Goal: Task Accomplishment & Management: Use online tool/utility

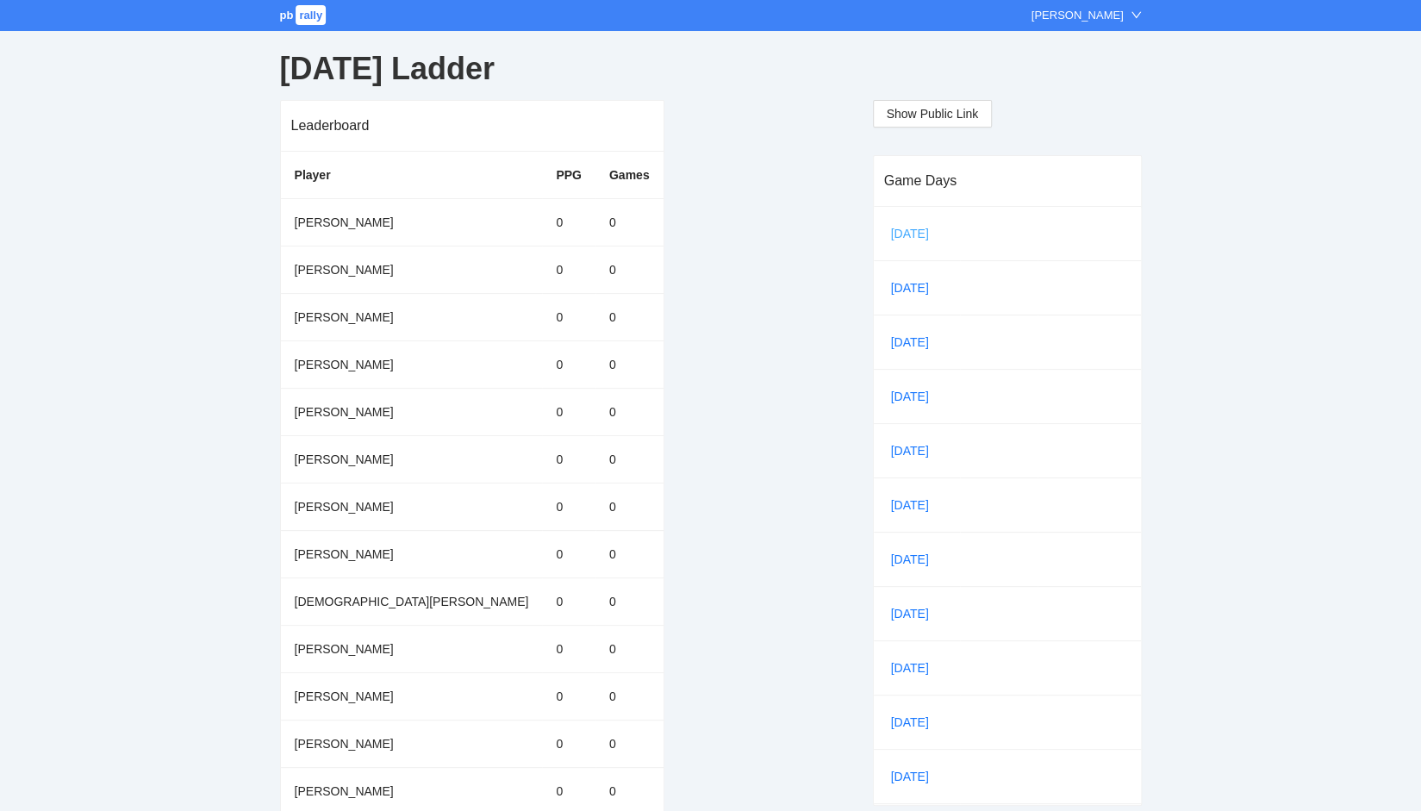
click at [906, 239] on link "[DATE]" at bounding box center [917, 234] width 59 height 26
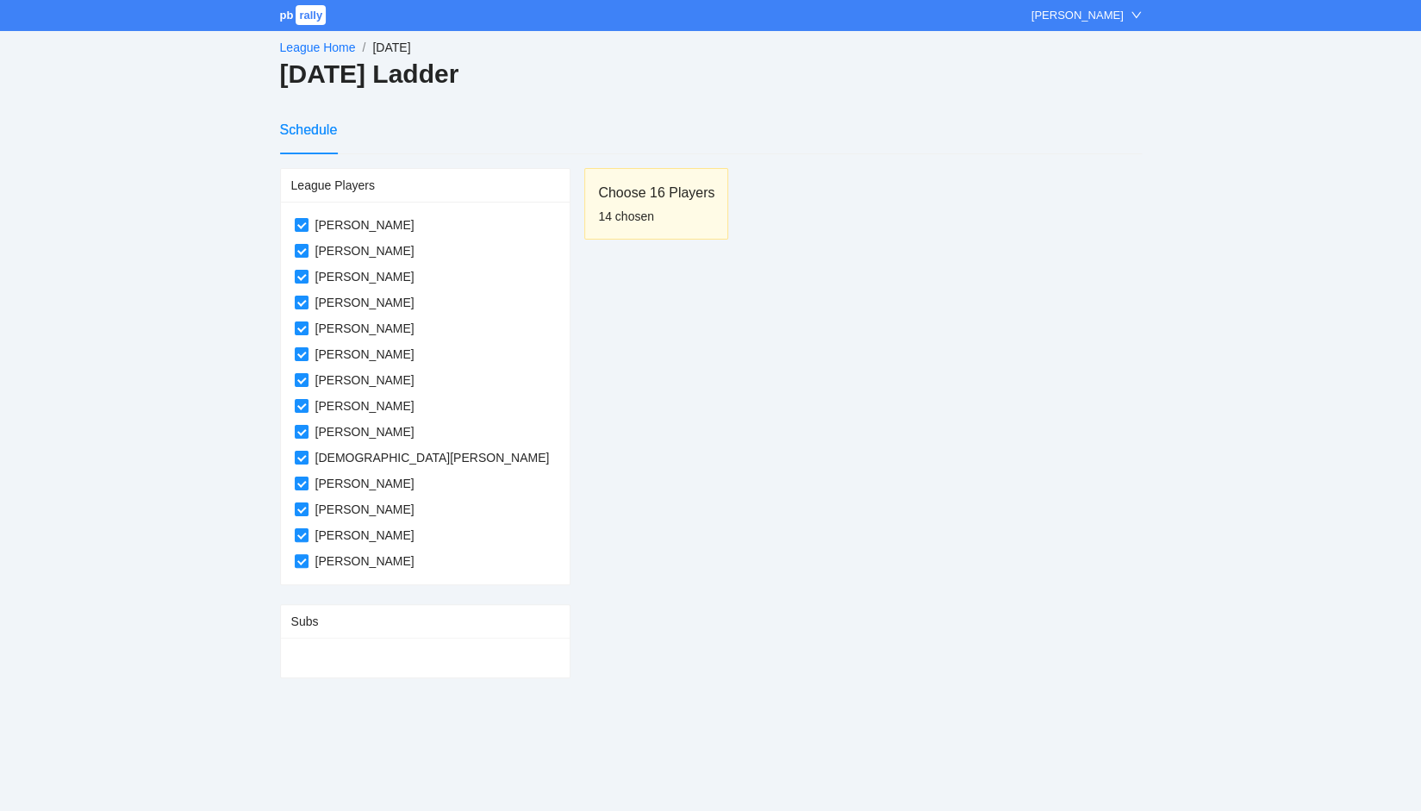
click at [321, 51] on link "League Home" at bounding box center [318, 48] width 76 height 14
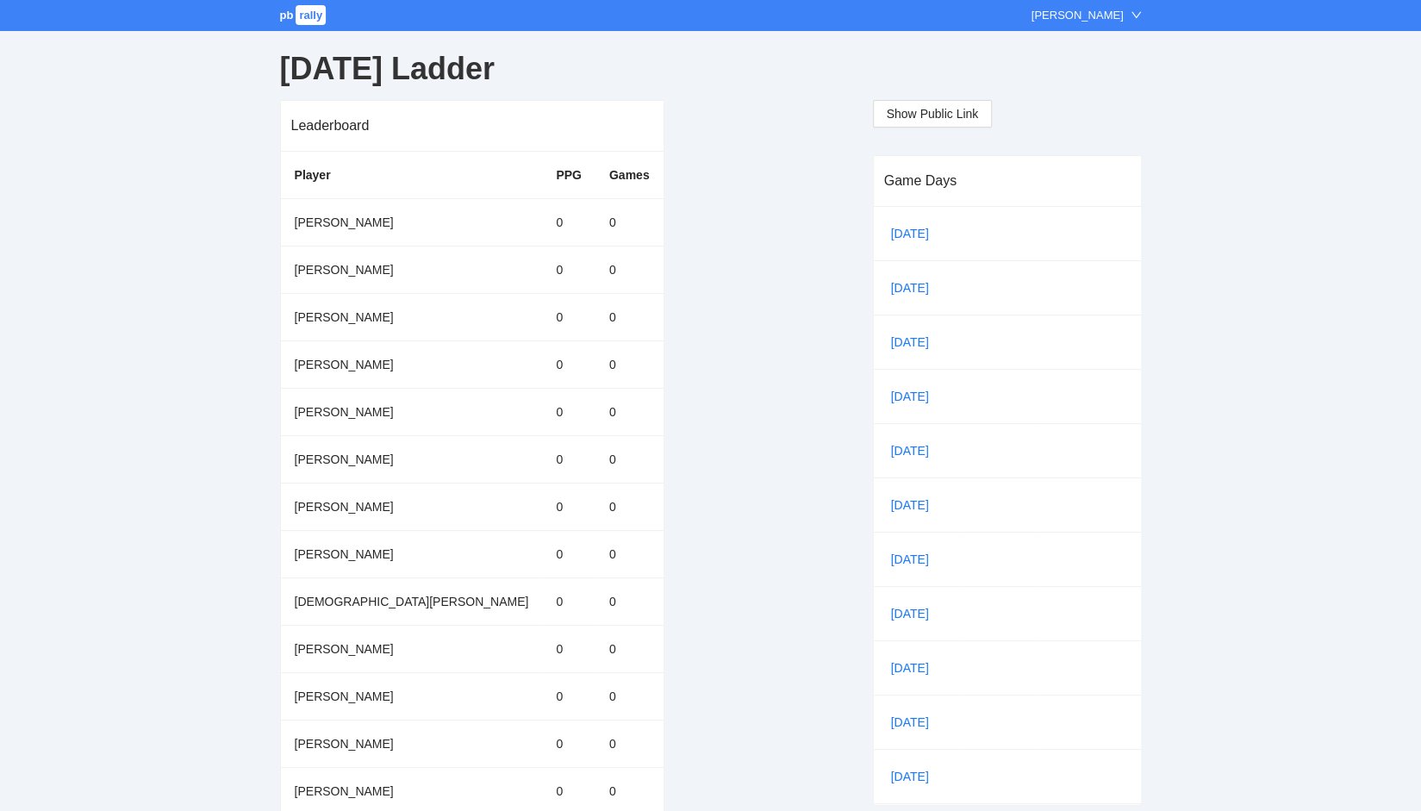
click at [298, 20] on span "rally" at bounding box center [311, 15] width 30 height 20
click at [919, 234] on link "[DATE]" at bounding box center [917, 234] width 59 height 26
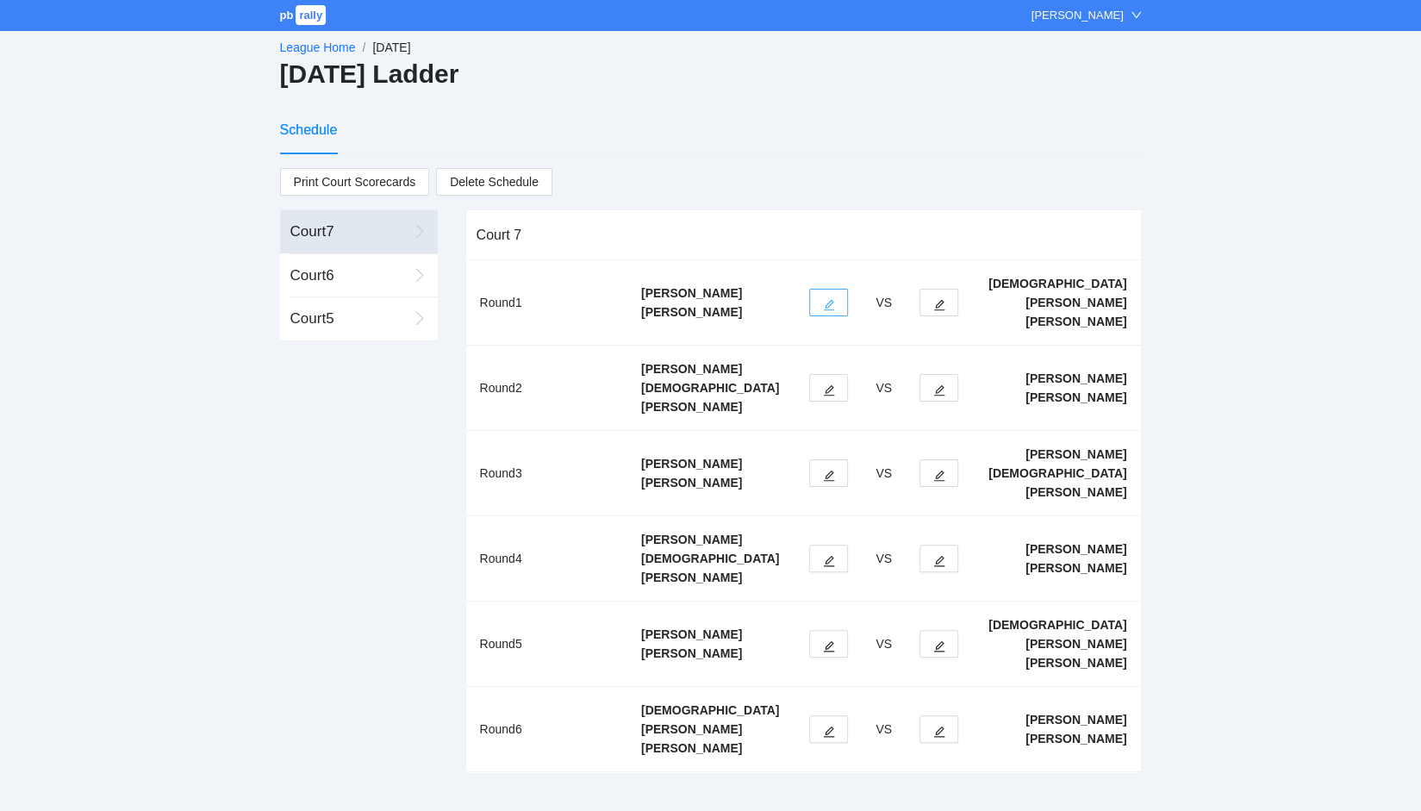
click at [835, 299] on icon "edit" at bounding box center [829, 305] width 12 height 12
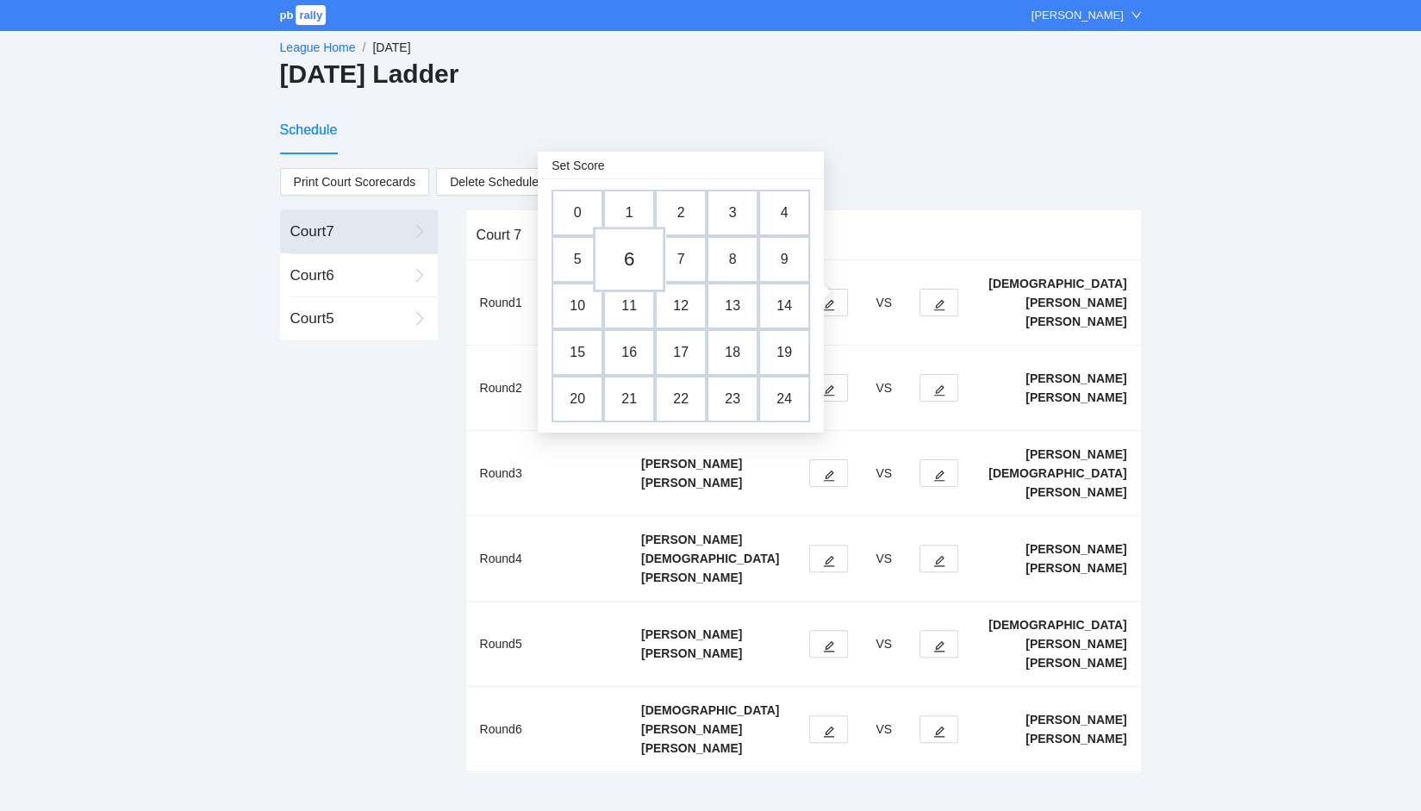
click at [620, 265] on td "6" at bounding box center [629, 259] width 72 height 65
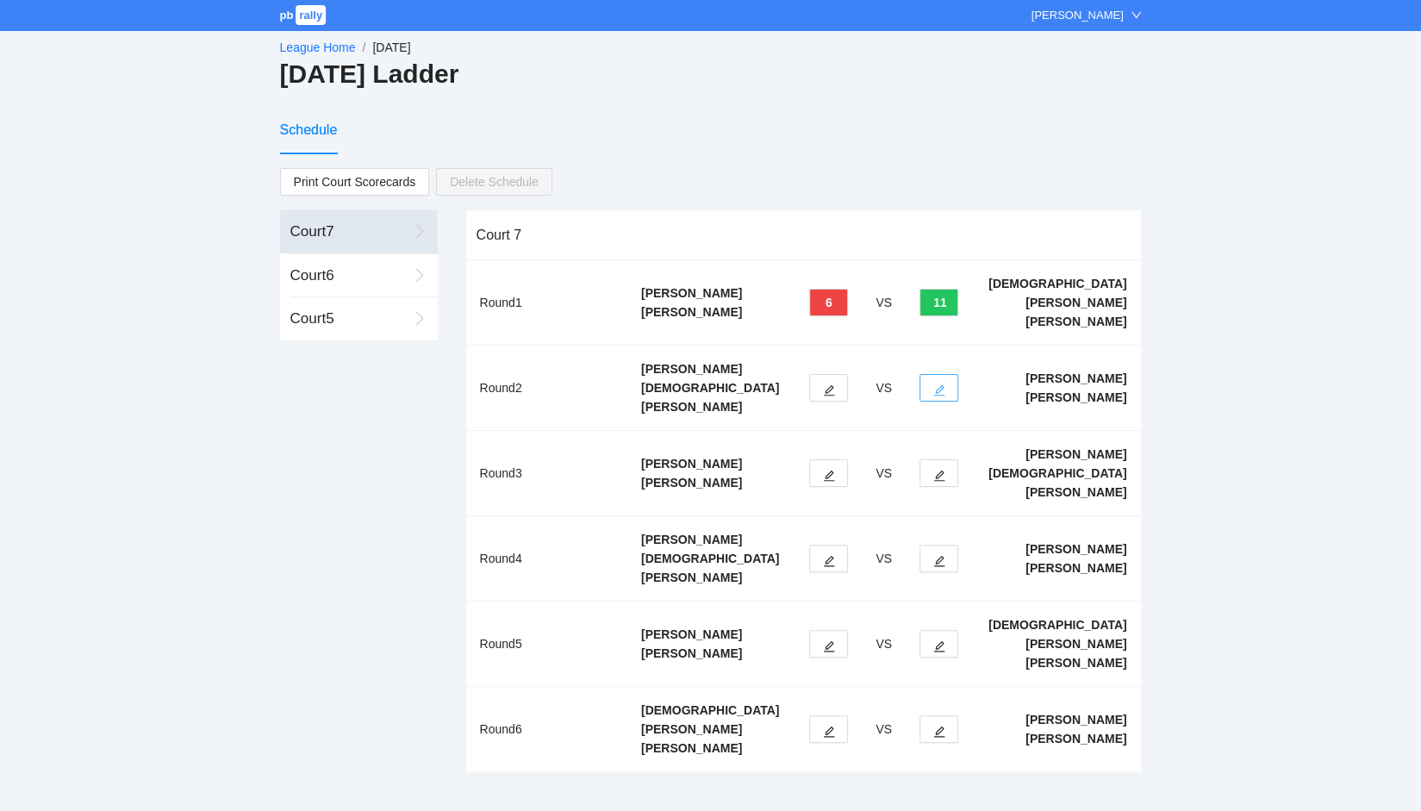
click at [945, 384] on icon "edit" at bounding box center [939, 390] width 12 height 12
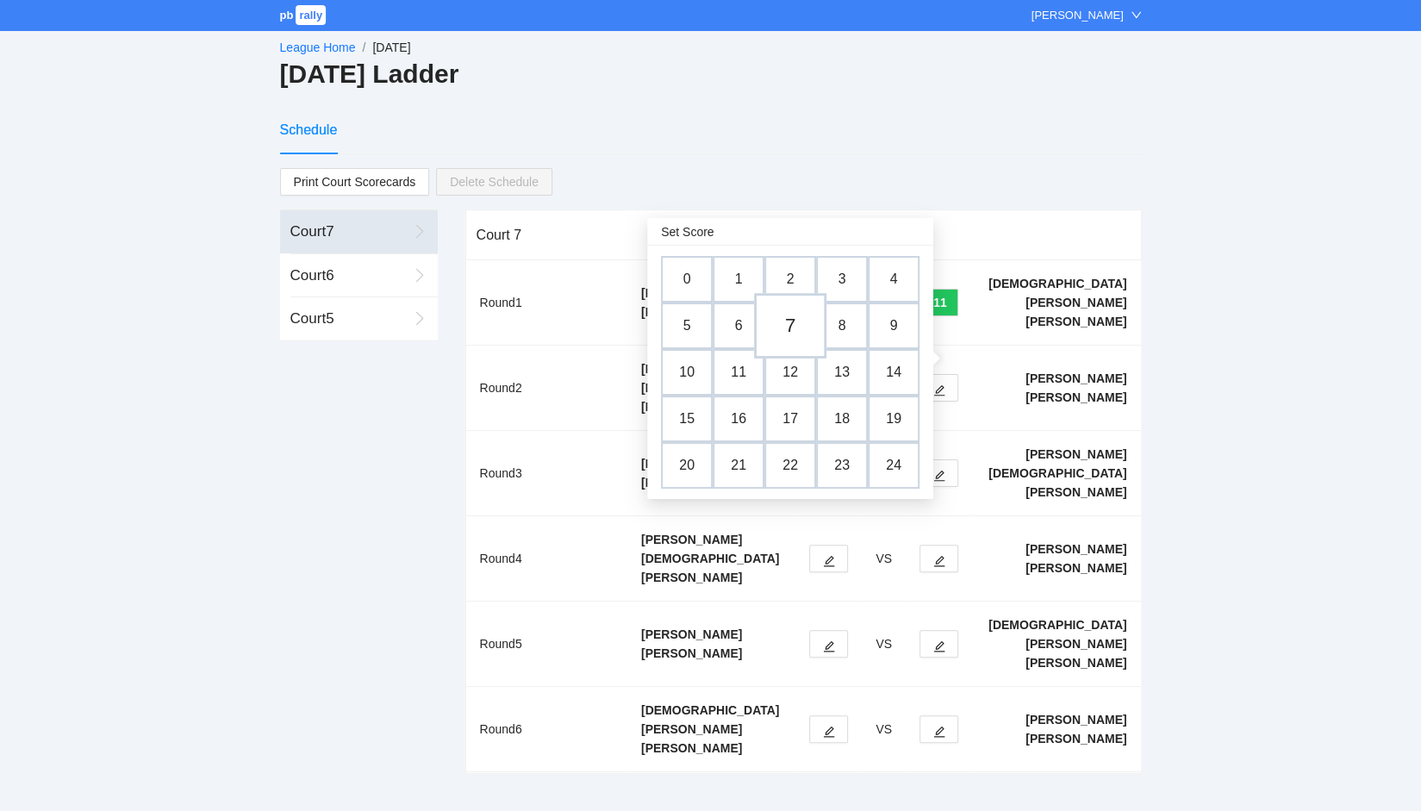
click at [793, 327] on td "7" at bounding box center [790, 325] width 72 height 65
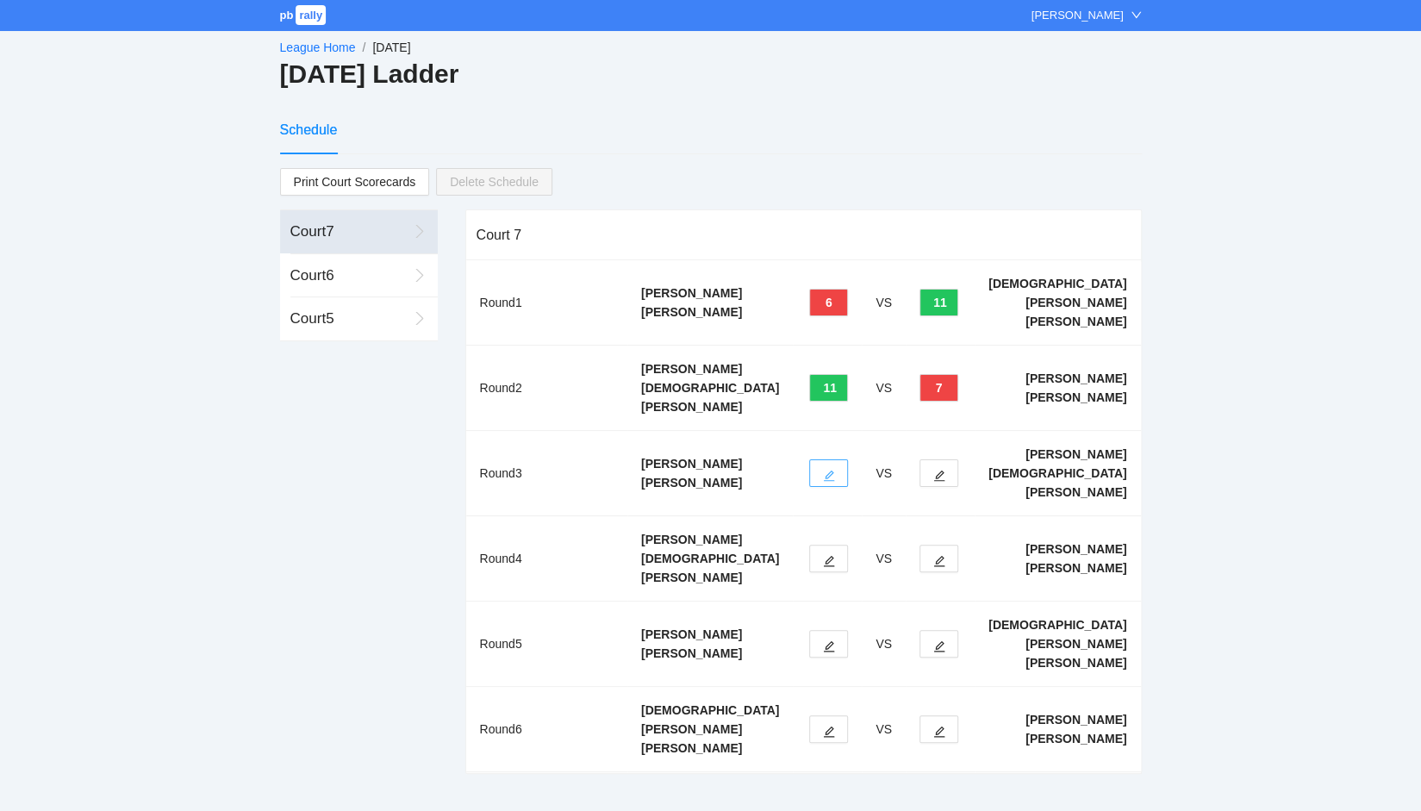
click at [848, 459] on button "button" at bounding box center [828, 473] width 39 height 28
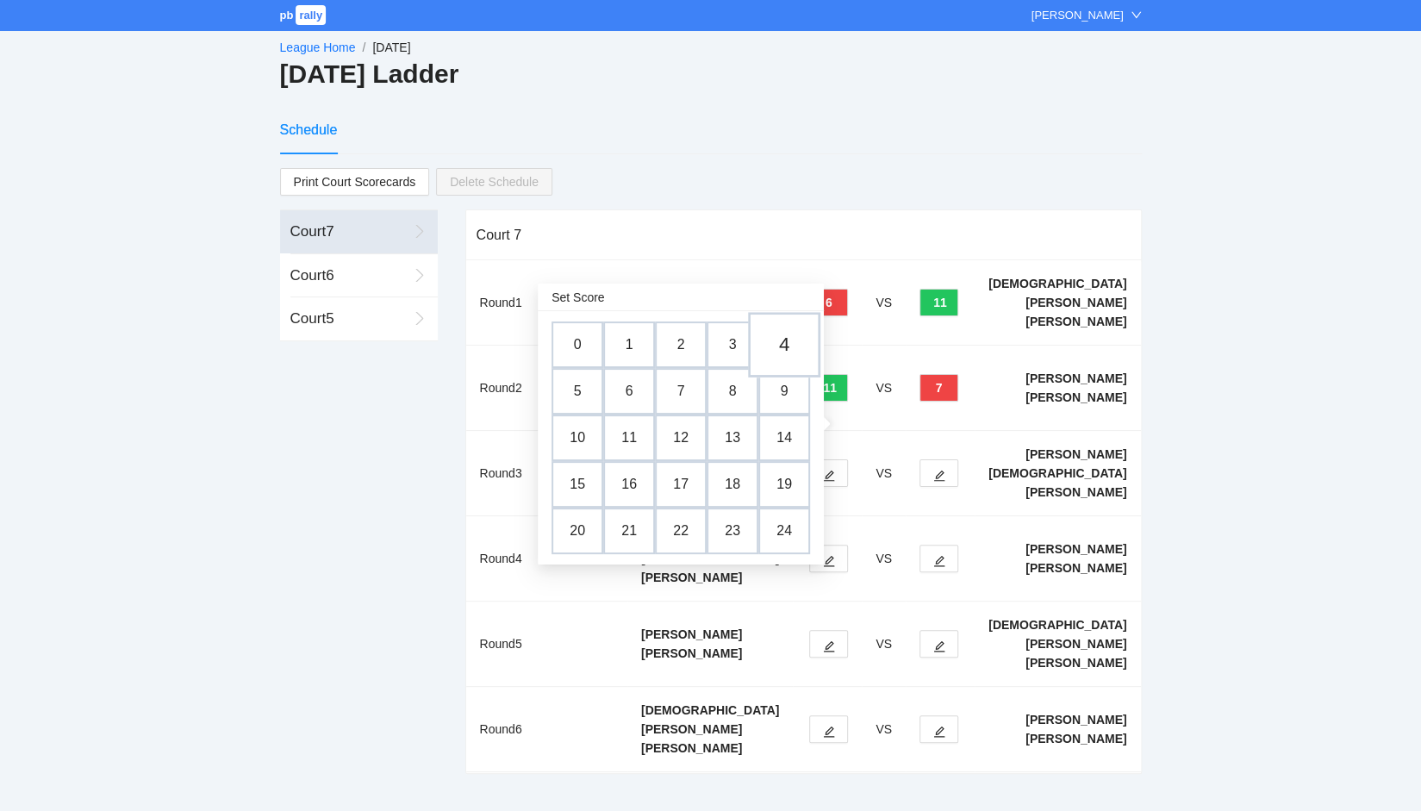
click at [784, 347] on td "4" at bounding box center [784, 344] width 72 height 65
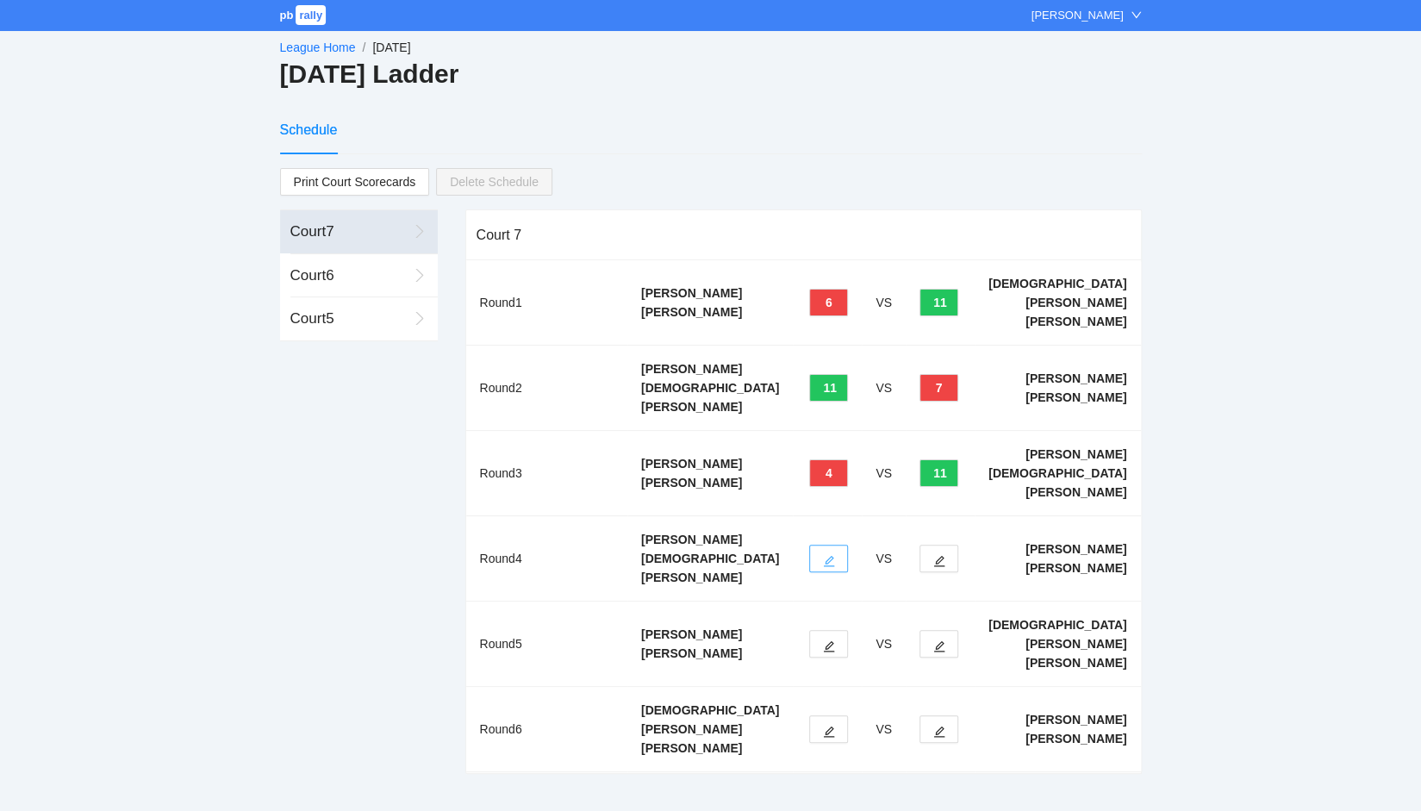
click at [835, 555] on icon "edit" at bounding box center [829, 561] width 12 height 12
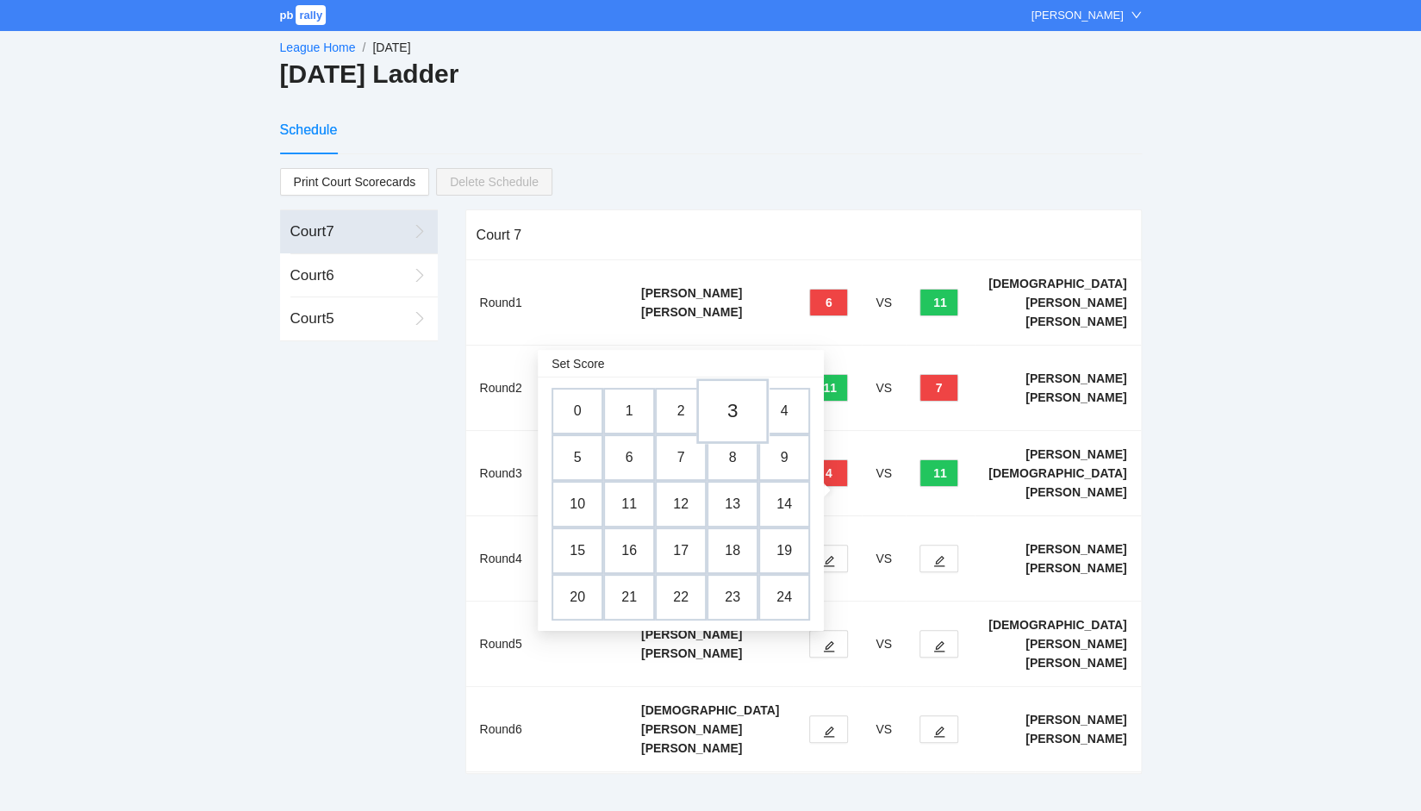
click at [727, 413] on td "3" at bounding box center [732, 410] width 72 height 65
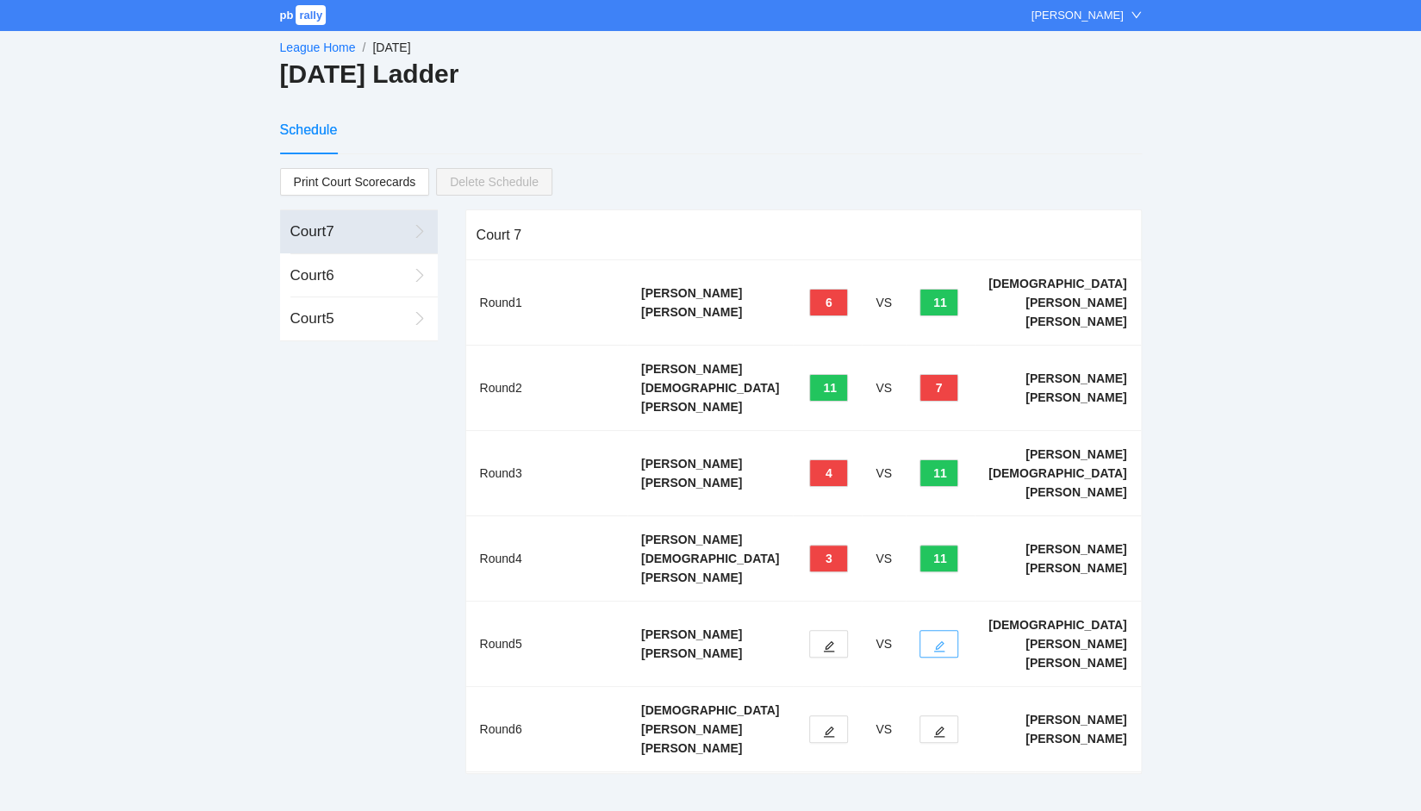
click at [958, 630] on button "button" at bounding box center [938, 644] width 39 height 28
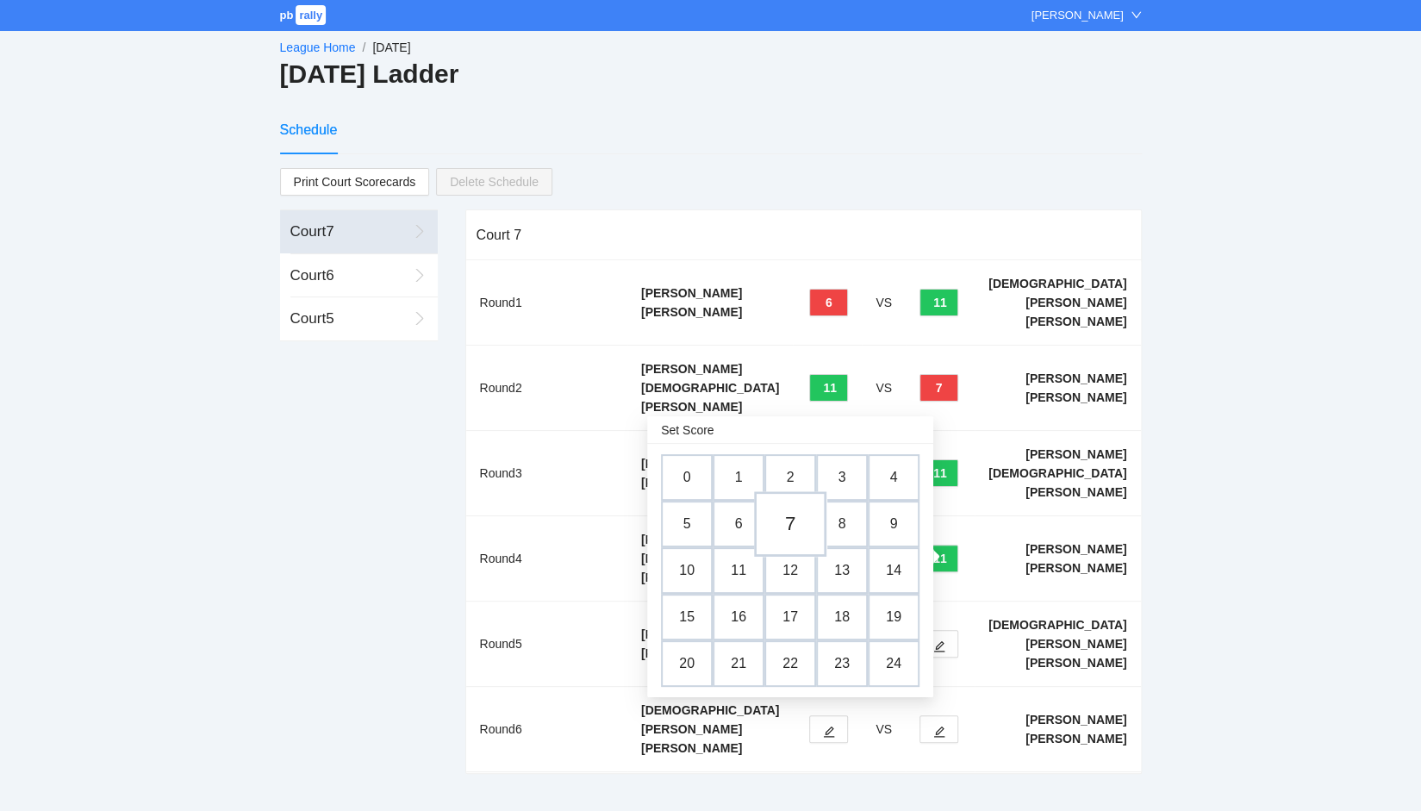
click at [788, 528] on td "7" at bounding box center [790, 523] width 72 height 65
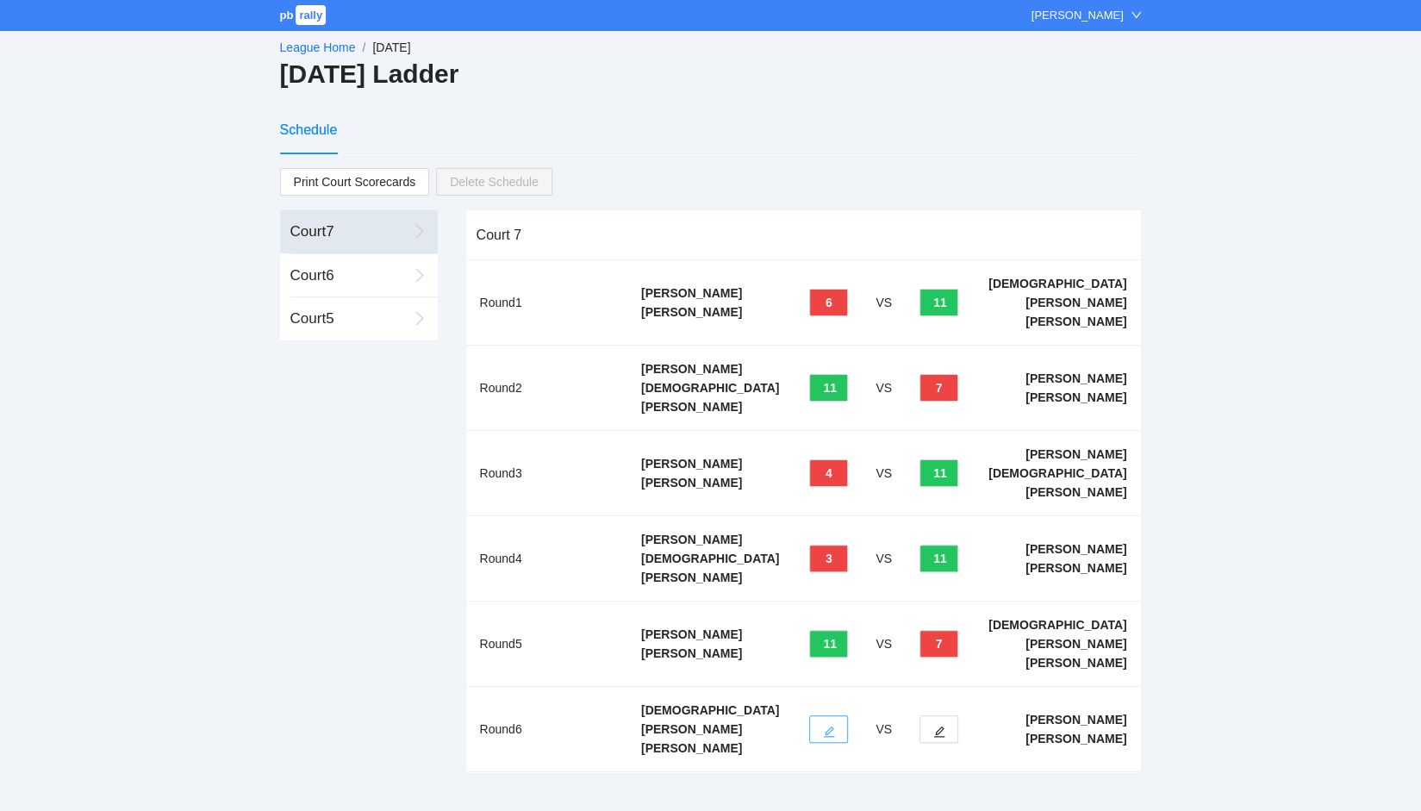
click at [835, 726] on icon "edit" at bounding box center [829, 732] width 12 height 12
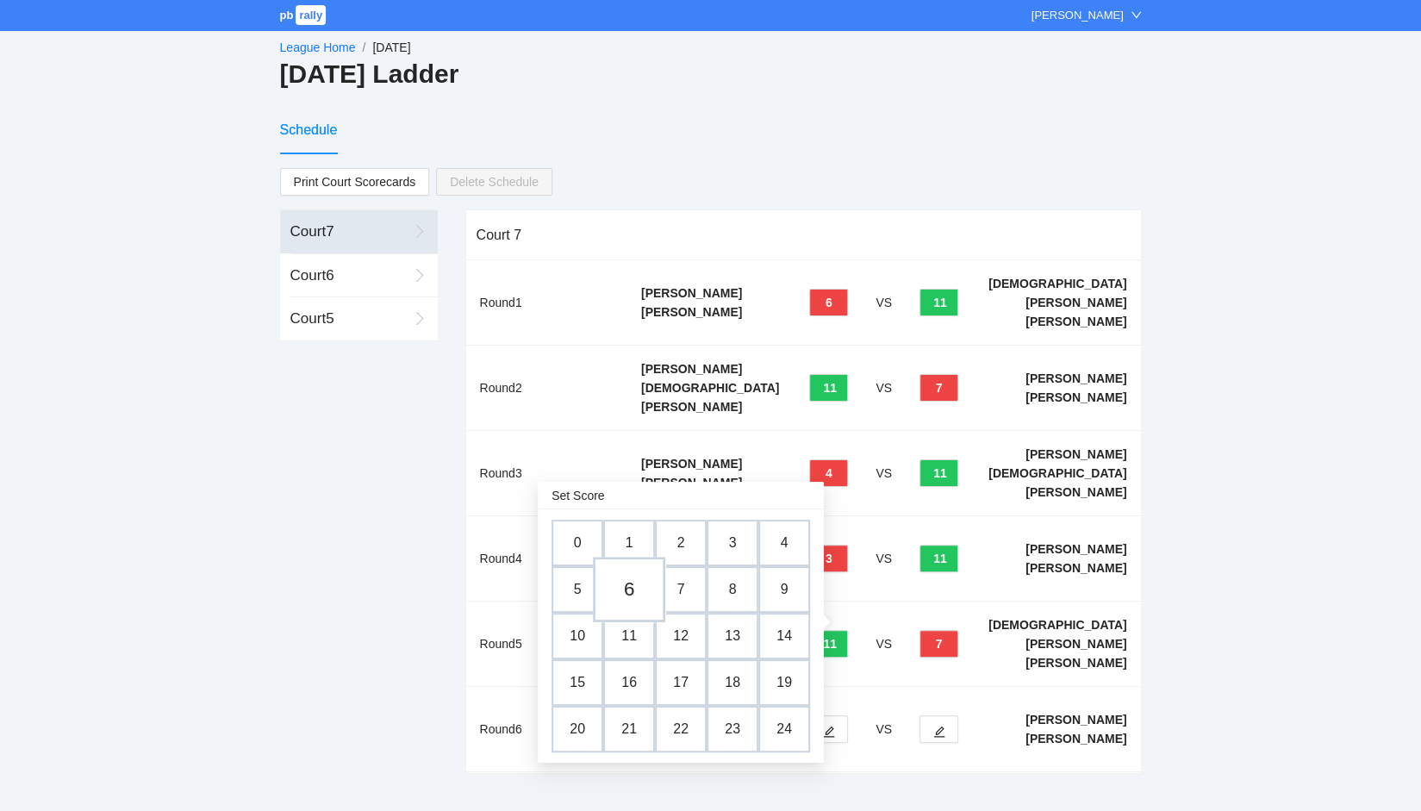
click at [622, 587] on td "6" at bounding box center [629, 589] width 72 height 65
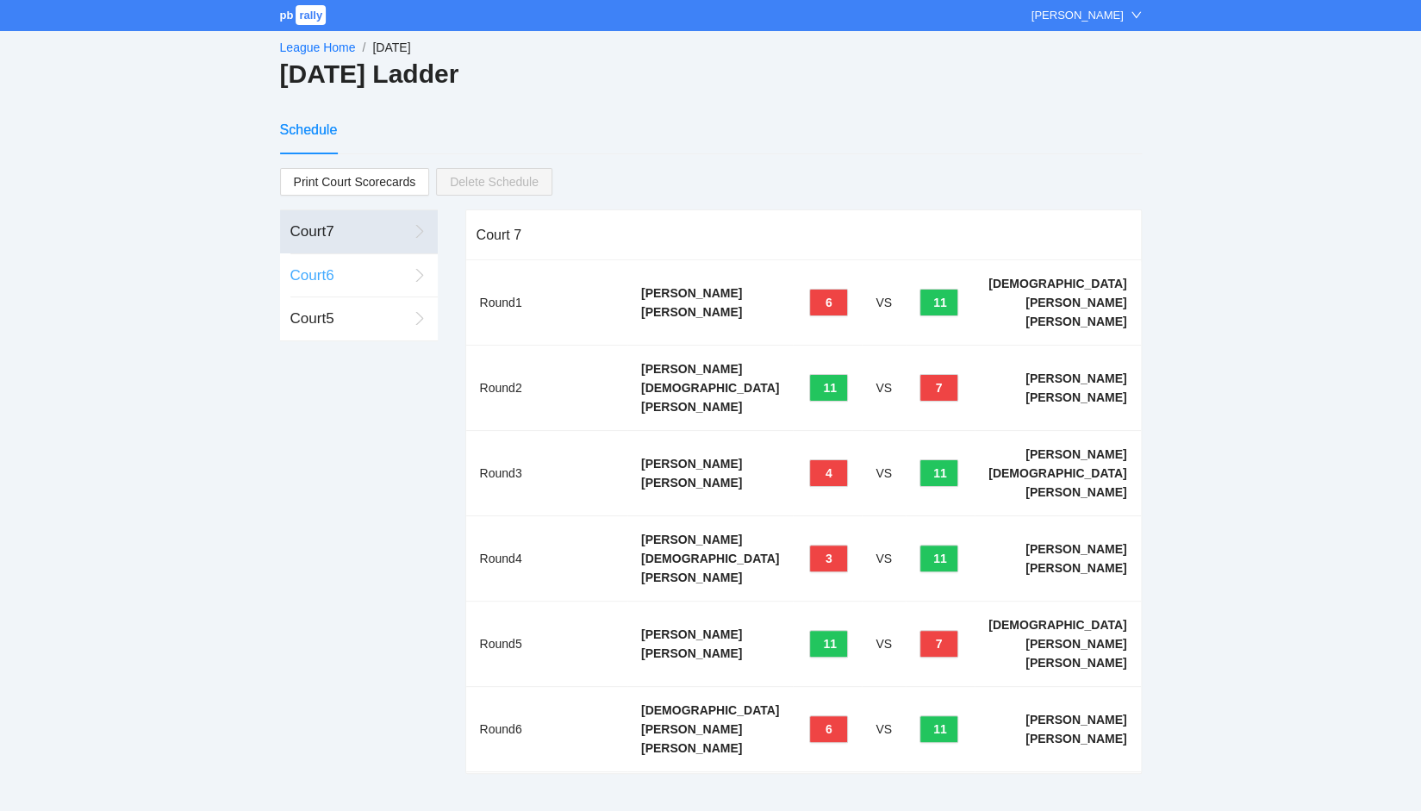
click at [341, 272] on div "Court 6" at bounding box center [348, 276] width 117 height 22
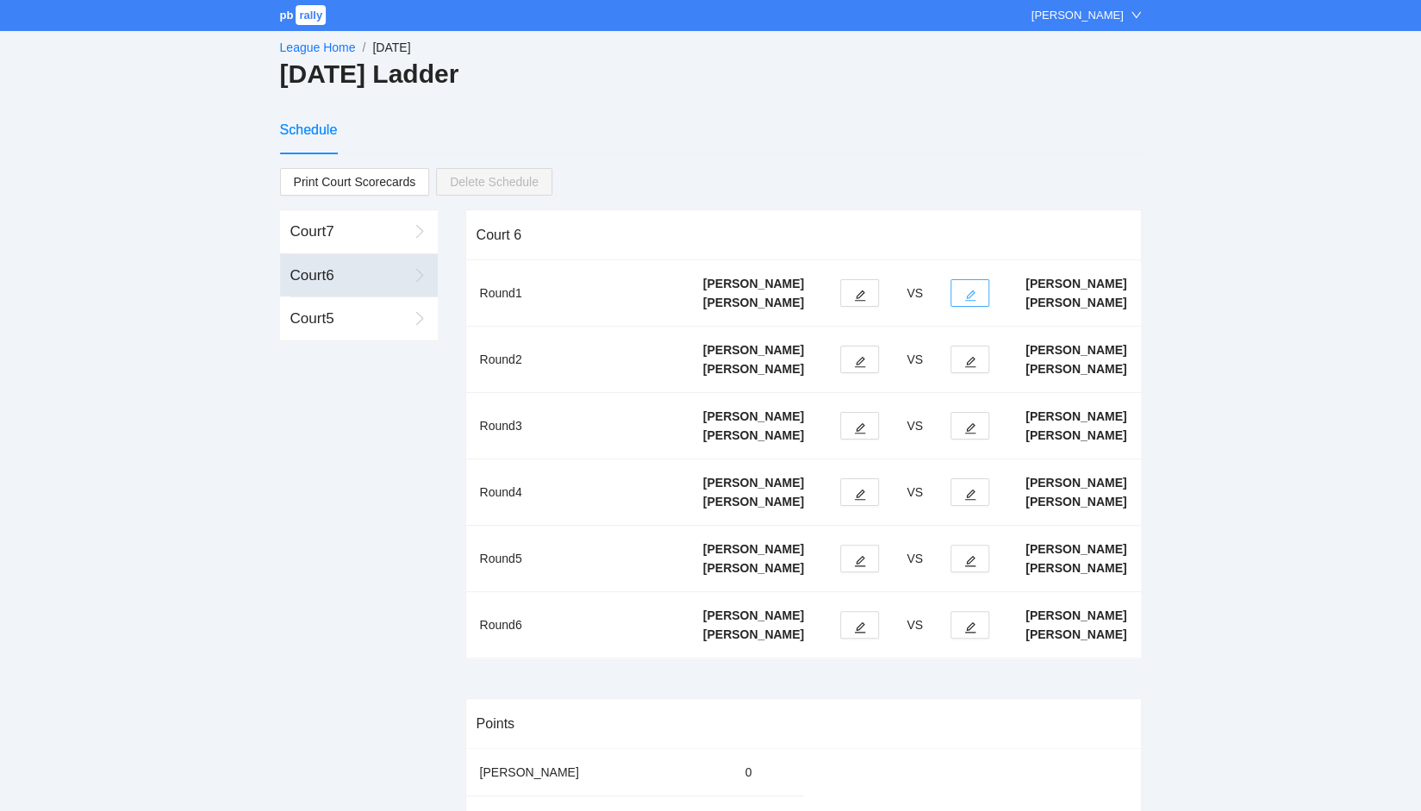
click at [966, 302] on icon "edit" at bounding box center [970, 296] width 12 height 12
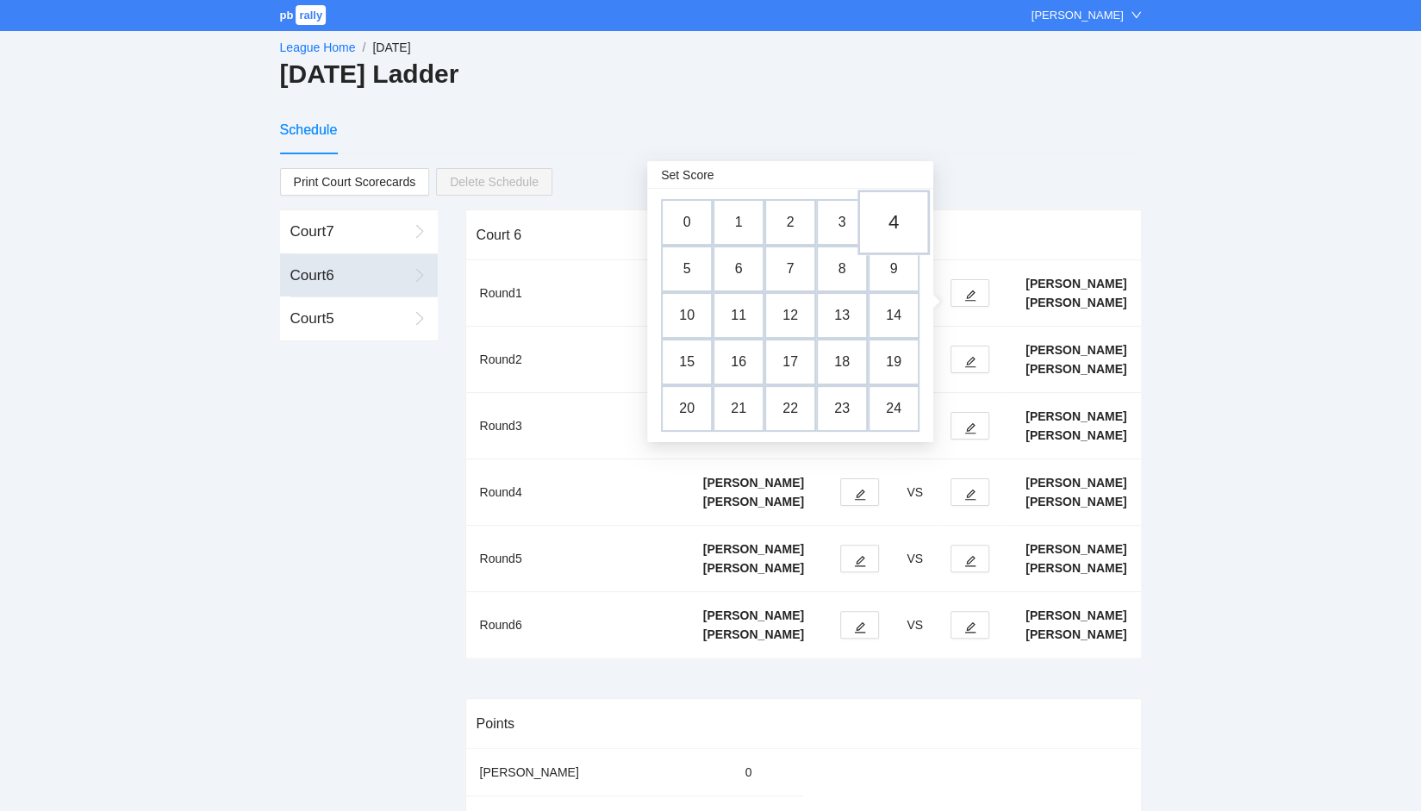
click at [893, 226] on td "4" at bounding box center [893, 222] width 72 height 65
click at [893, 226] on div "Court 6" at bounding box center [804, 234] width 654 height 49
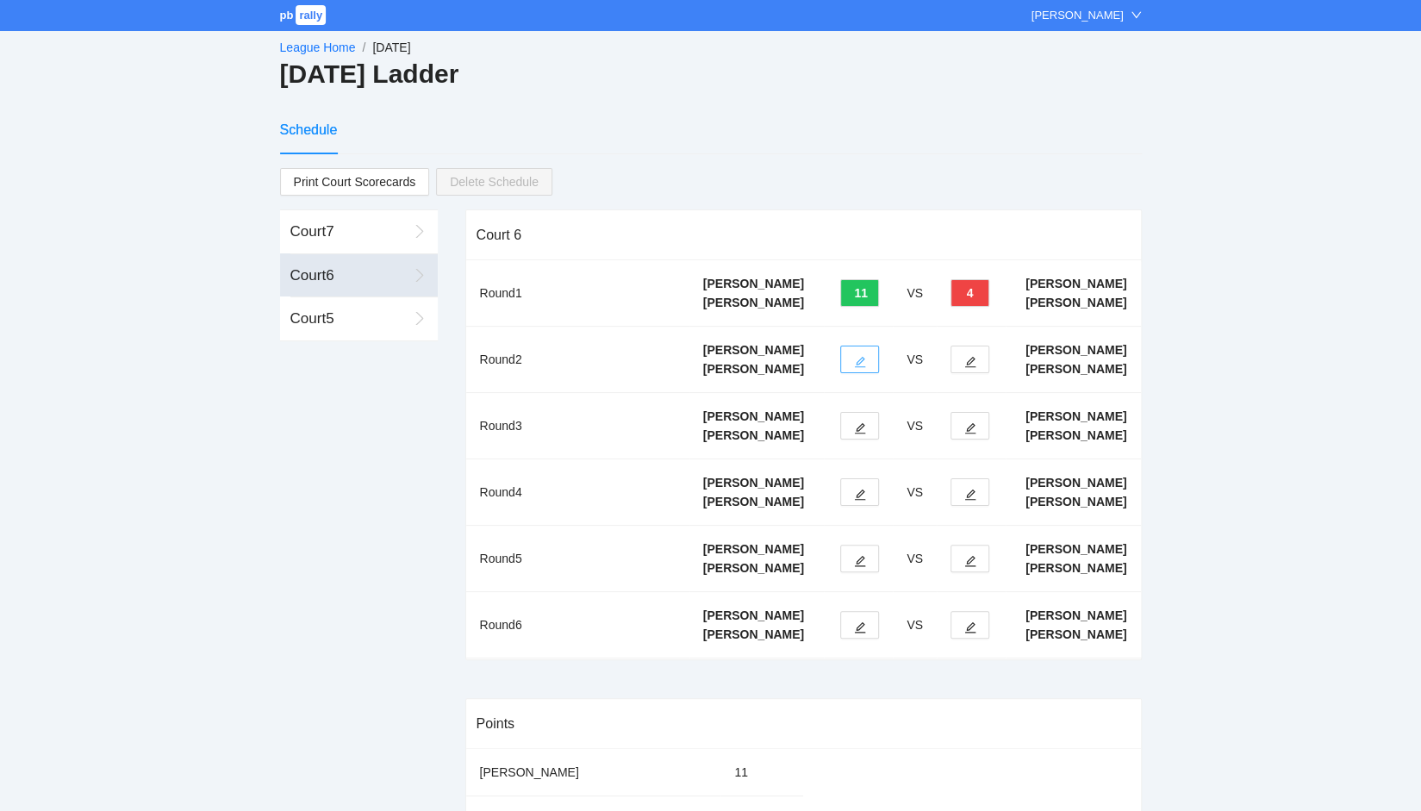
click at [858, 368] on icon "edit" at bounding box center [860, 362] width 11 height 11
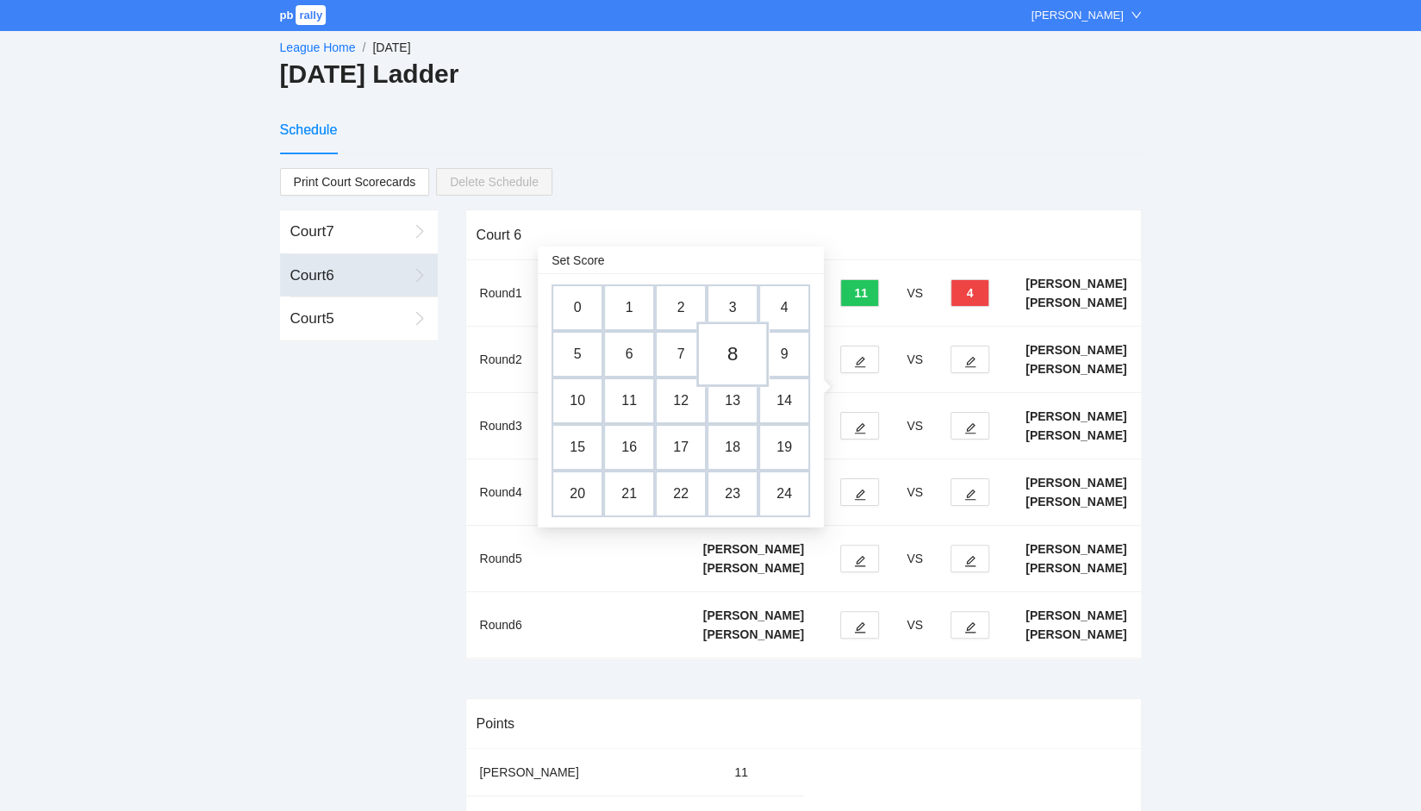
click at [736, 353] on td "8" at bounding box center [732, 353] width 72 height 65
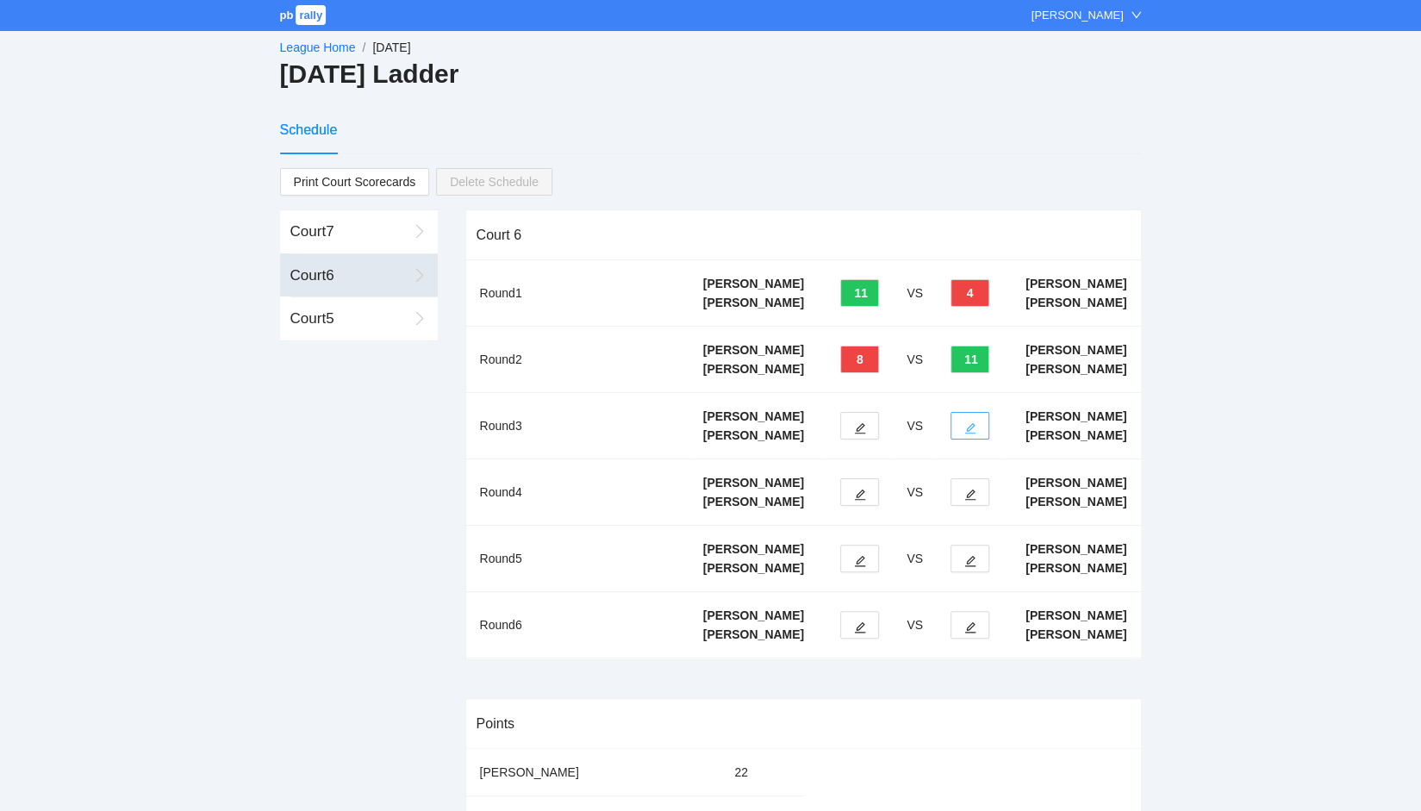
click at [970, 434] on icon "edit" at bounding box center [970, 428] width 12 height 12
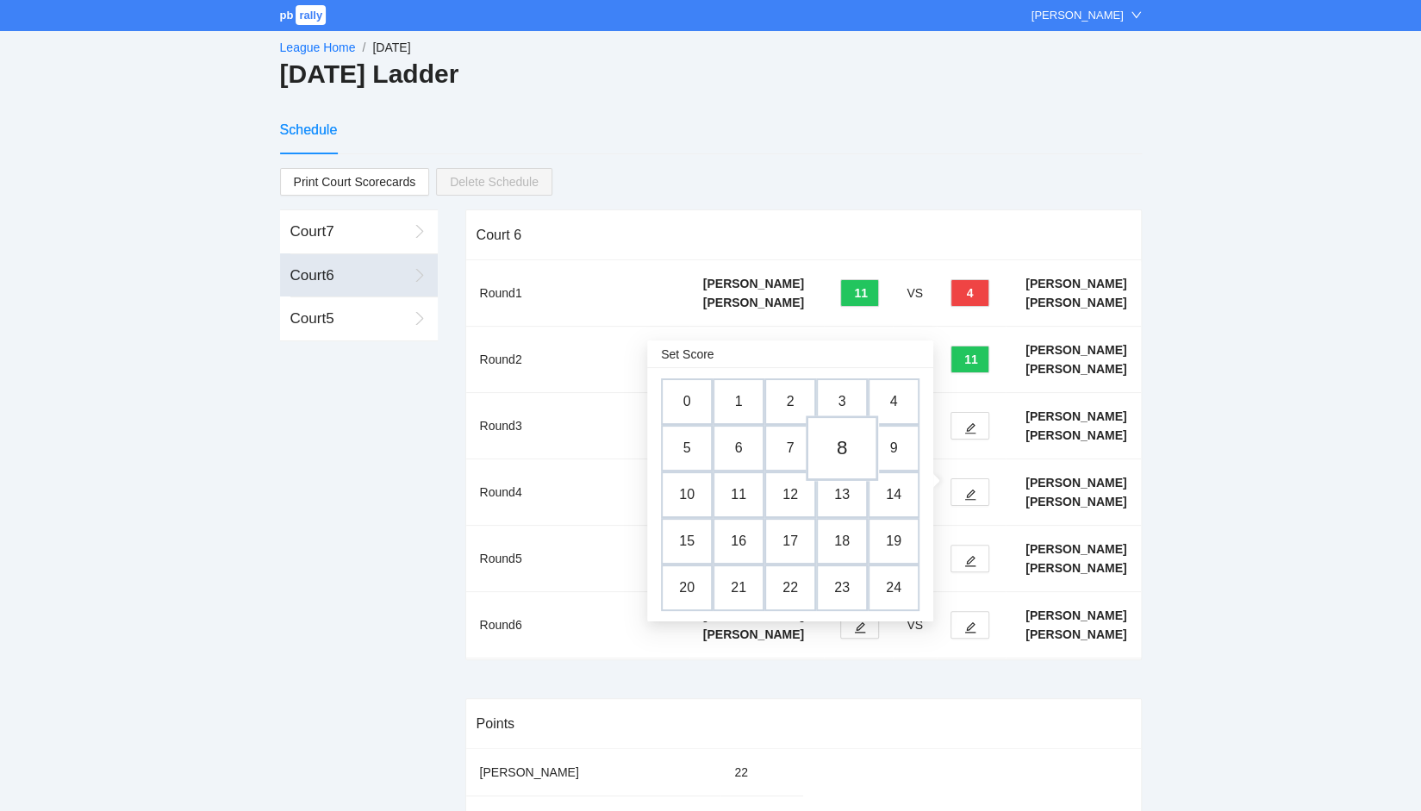
click at [832, 454] on td "8" at bounding box center [842, 447] width 72 height 65
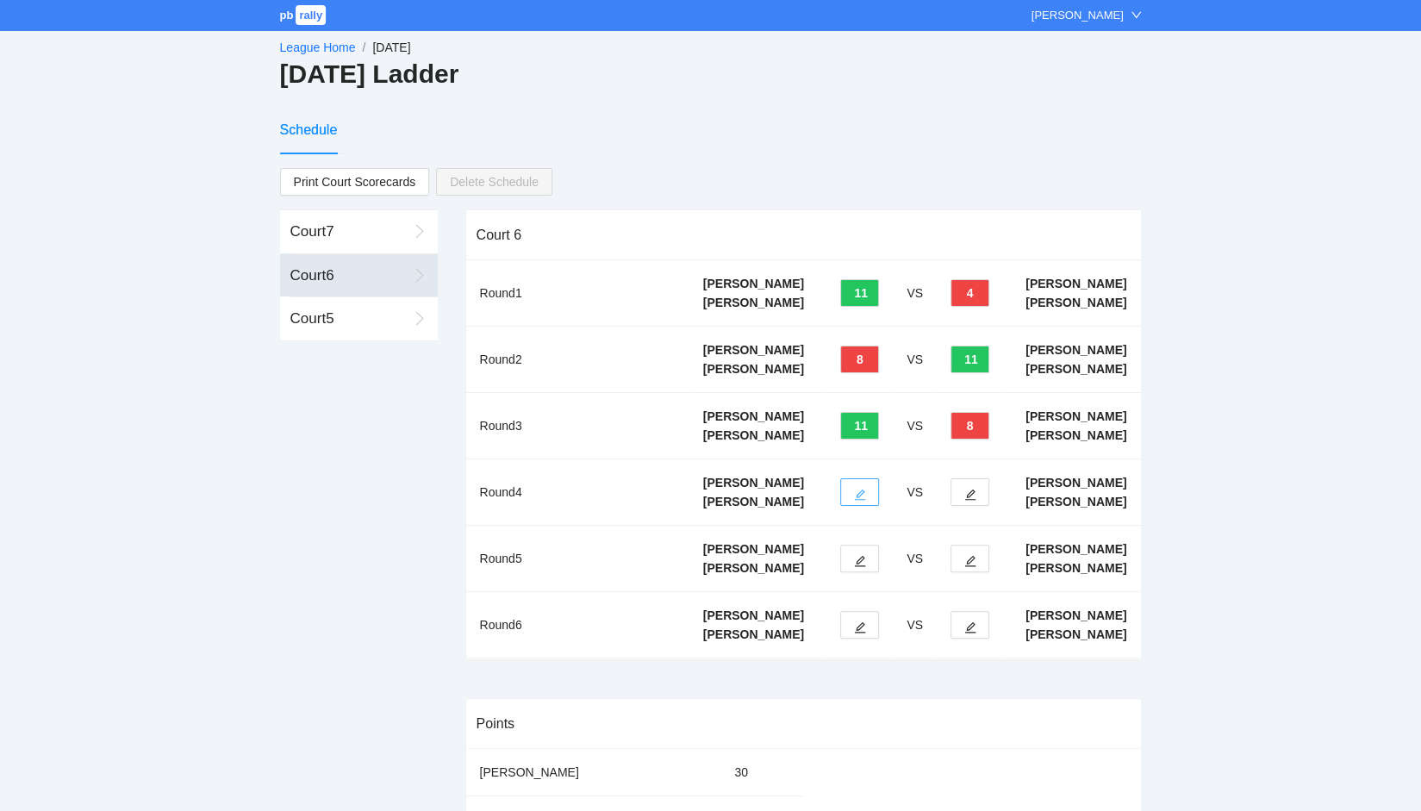
click at [869, 506] on button "button" at bounding box center [859, 492] width 39 height 28
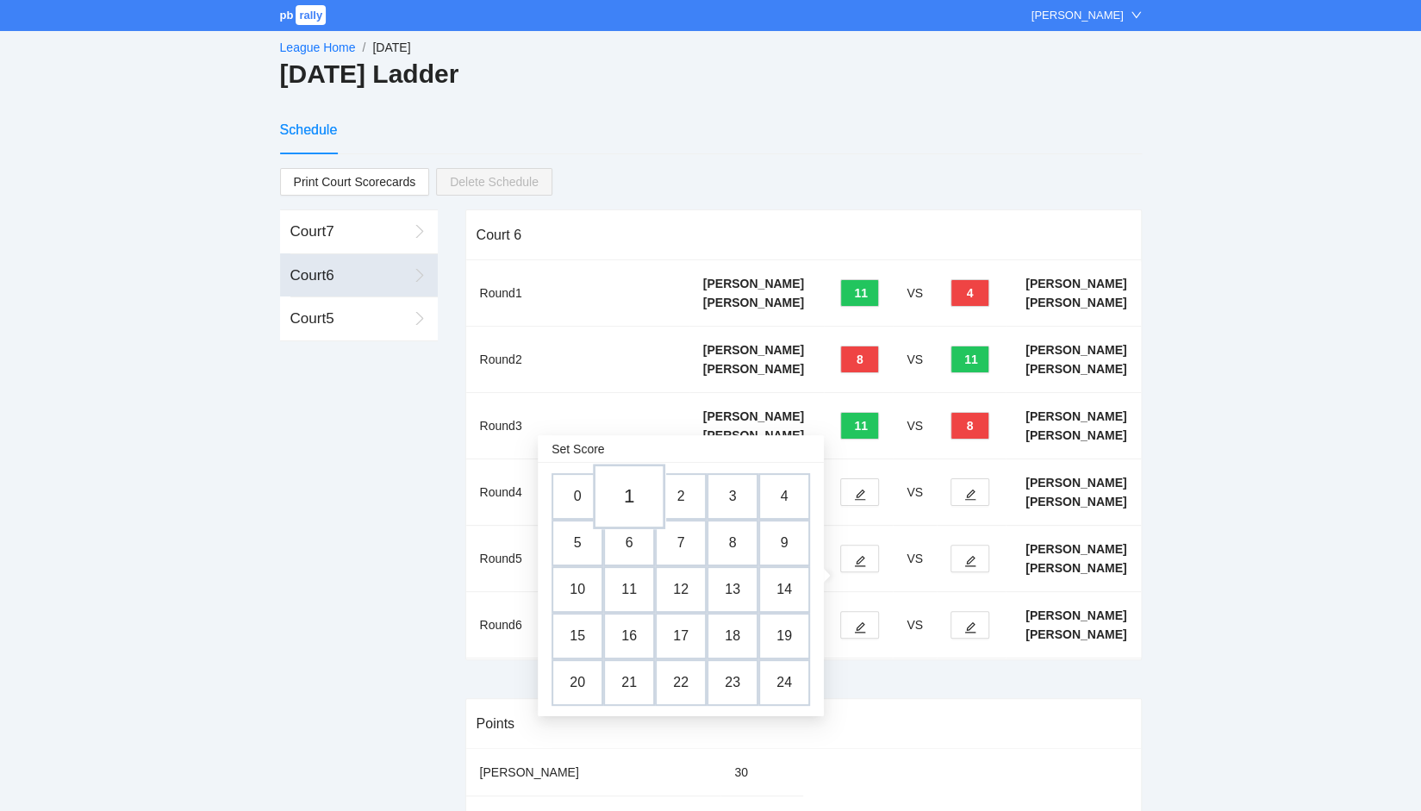
click at [631, 497] on td "1" at bounding box center [629, 496] width 72 height 65
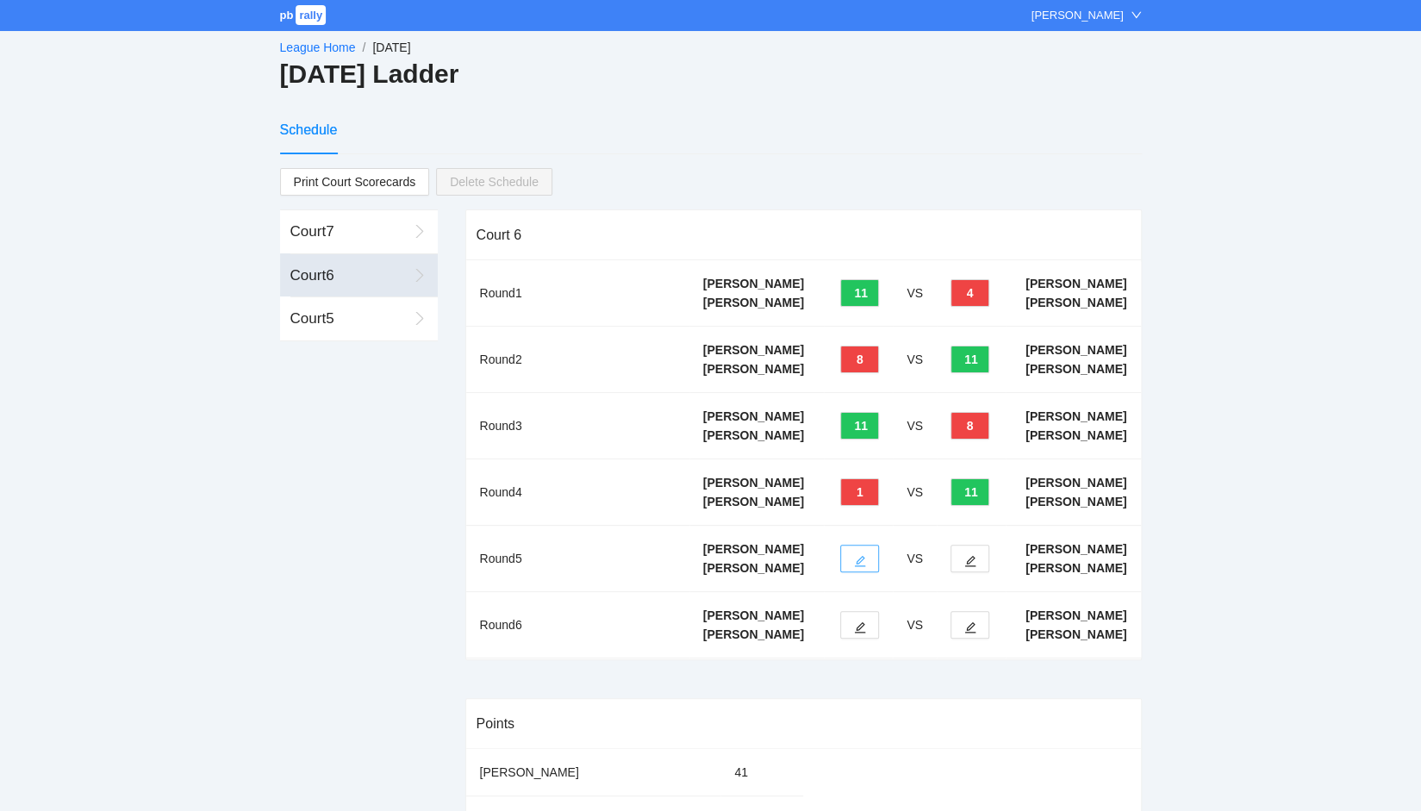
click at [863, 567] on icon "edit" at bounding box center [860, 561] width 11 height 11
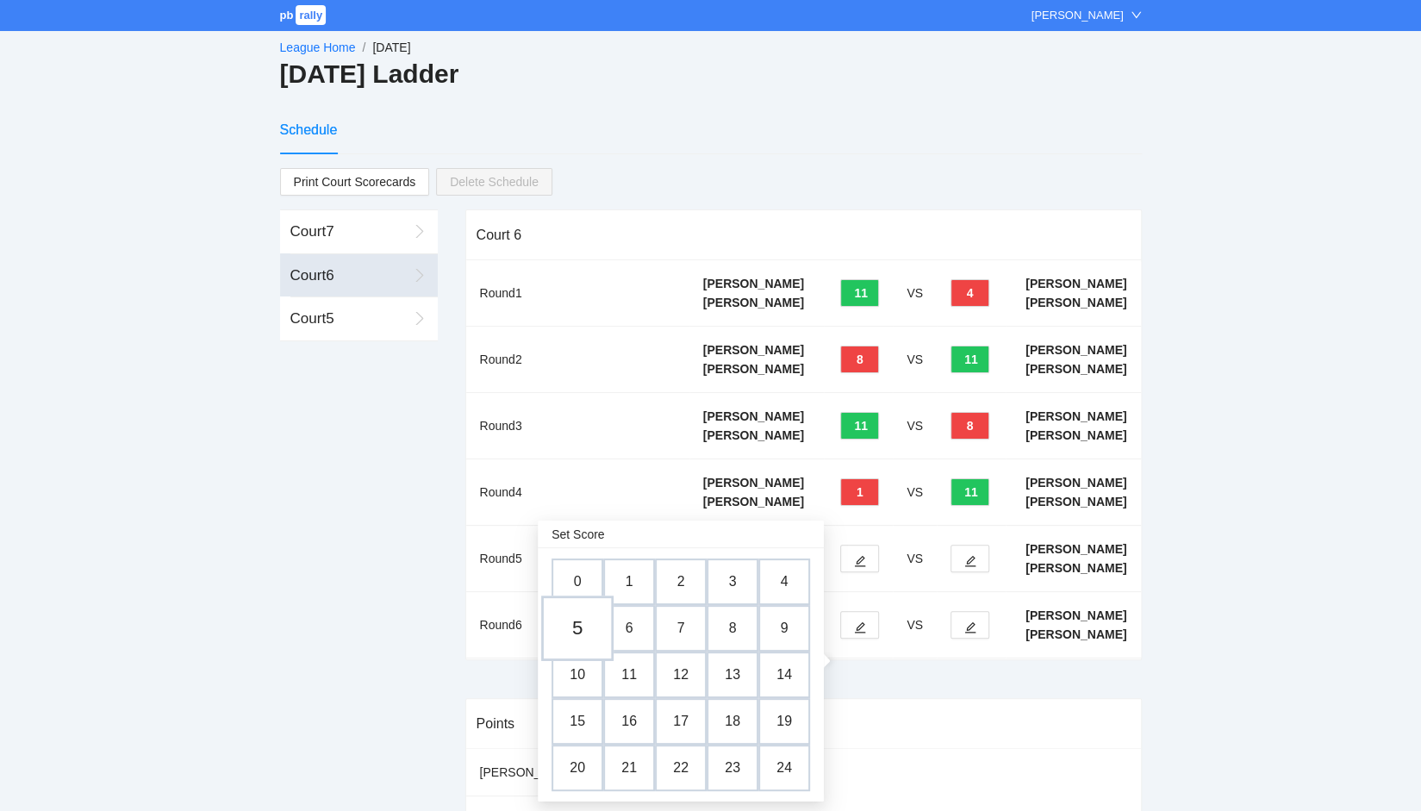
click at [574, 624] on td "5" at bounding box center [577, 627] width 72 height 65
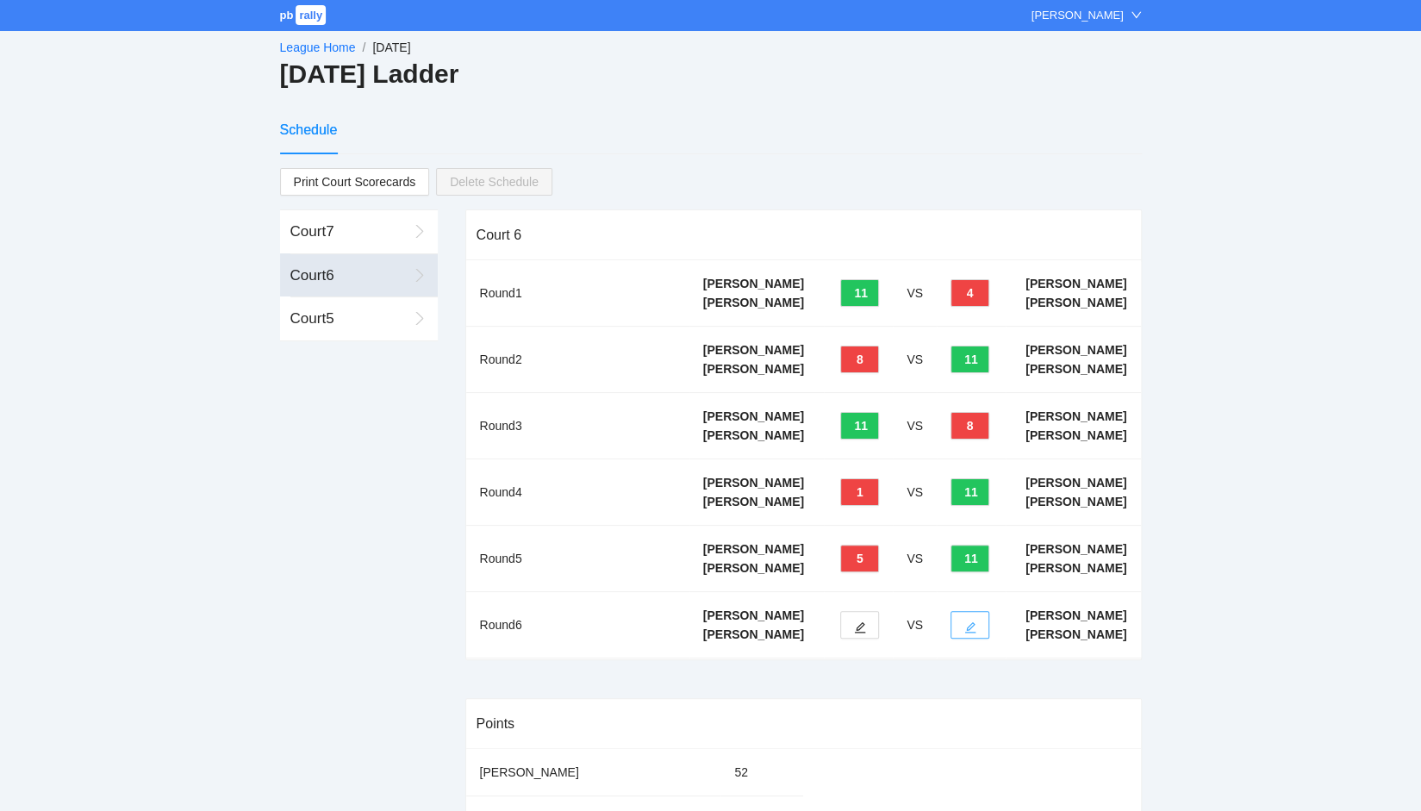
click at [974, 633] on icon "edit" at bounding box center [970, 627] width 12 height 12
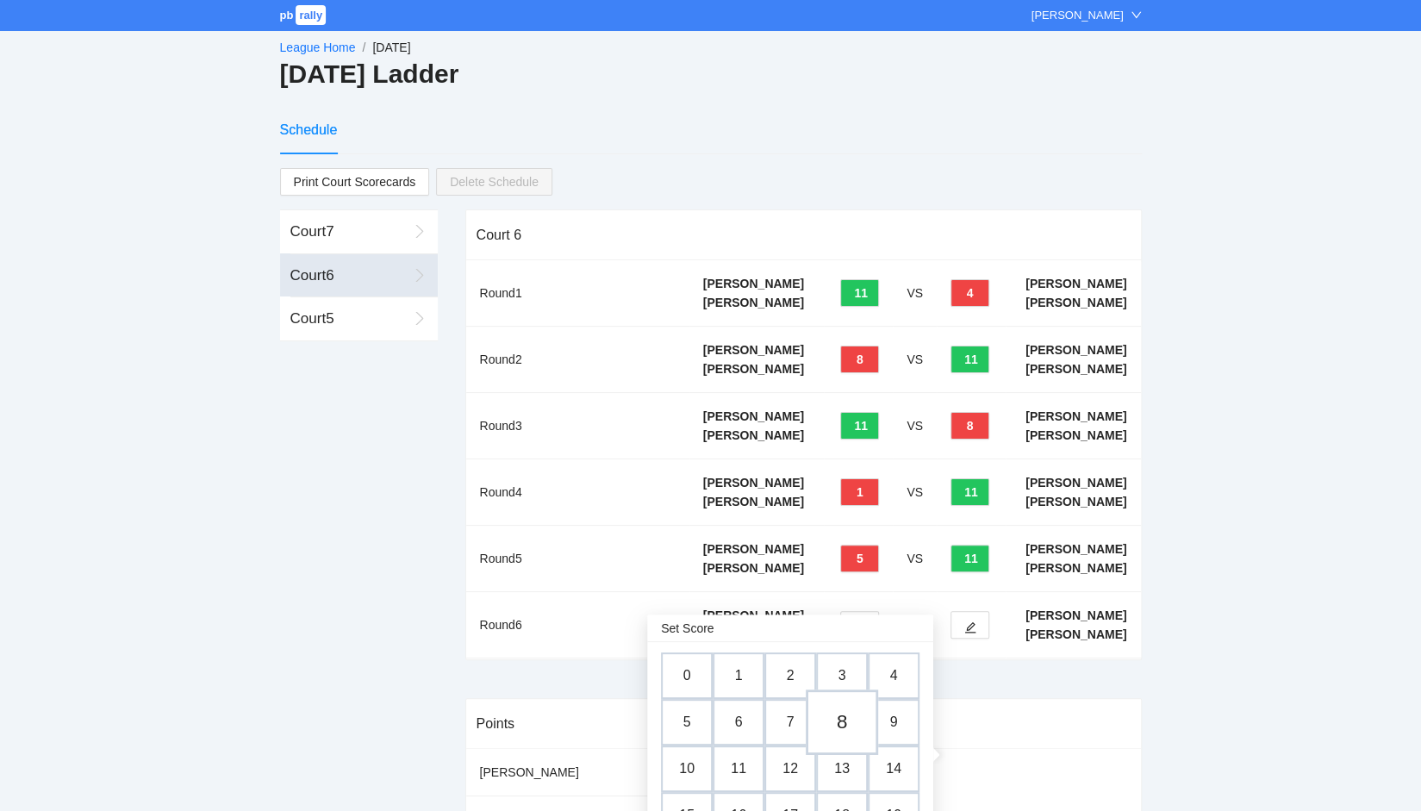
click at [839, 732] on td "8" at bounding box center [842, 721] width 72 height 65
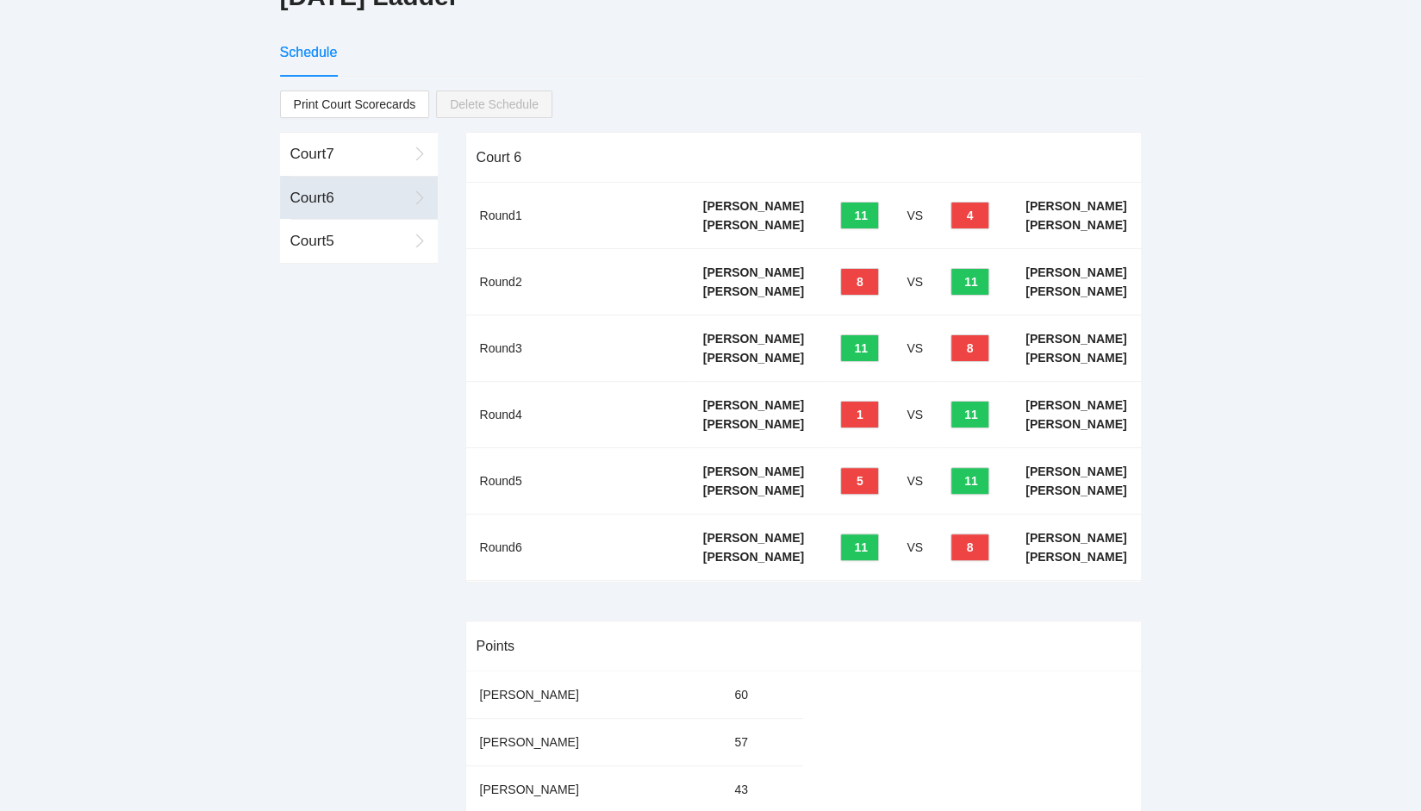
scroll to position [86, 0]
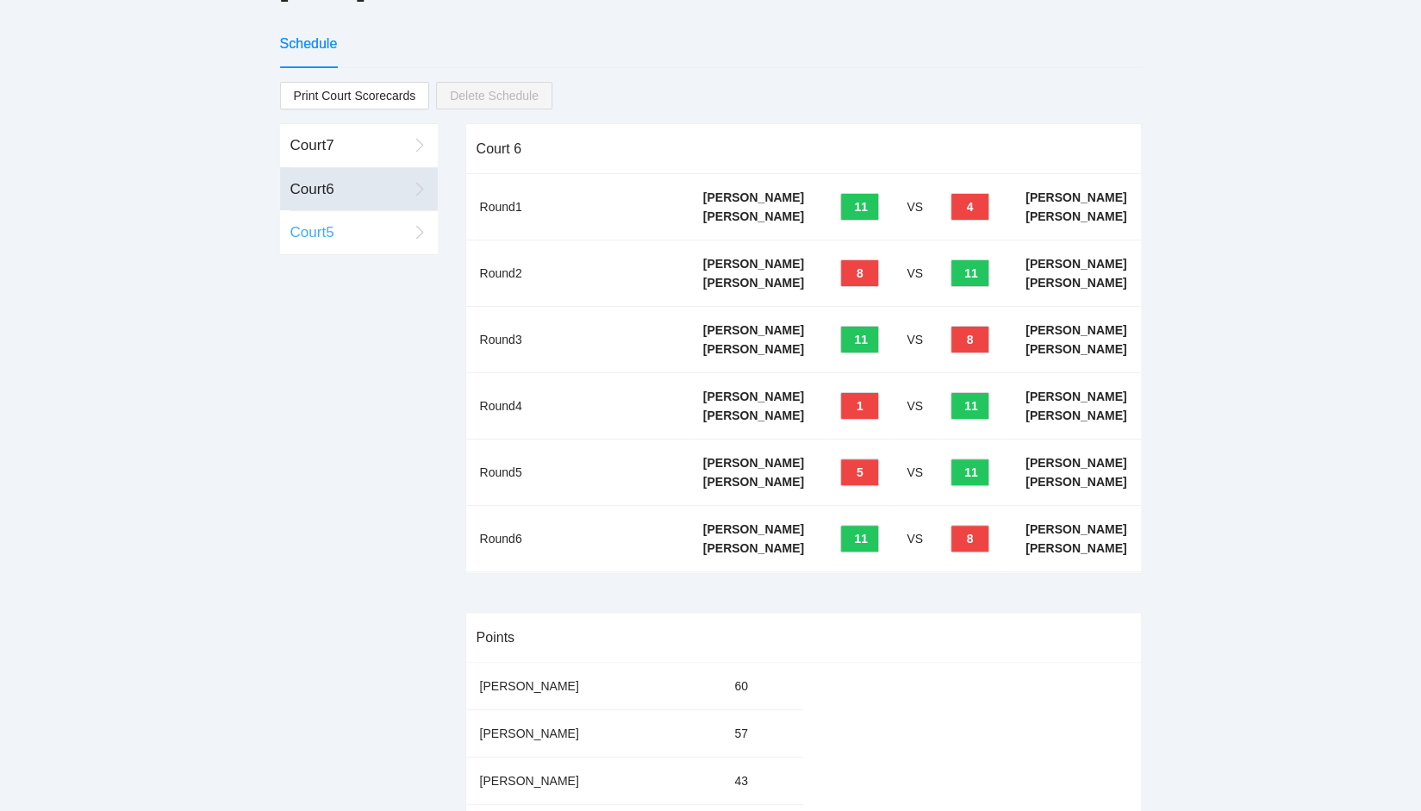
click at [358, 228] on div "Court 5" at bounding box center [348, 232] width 117 height 22
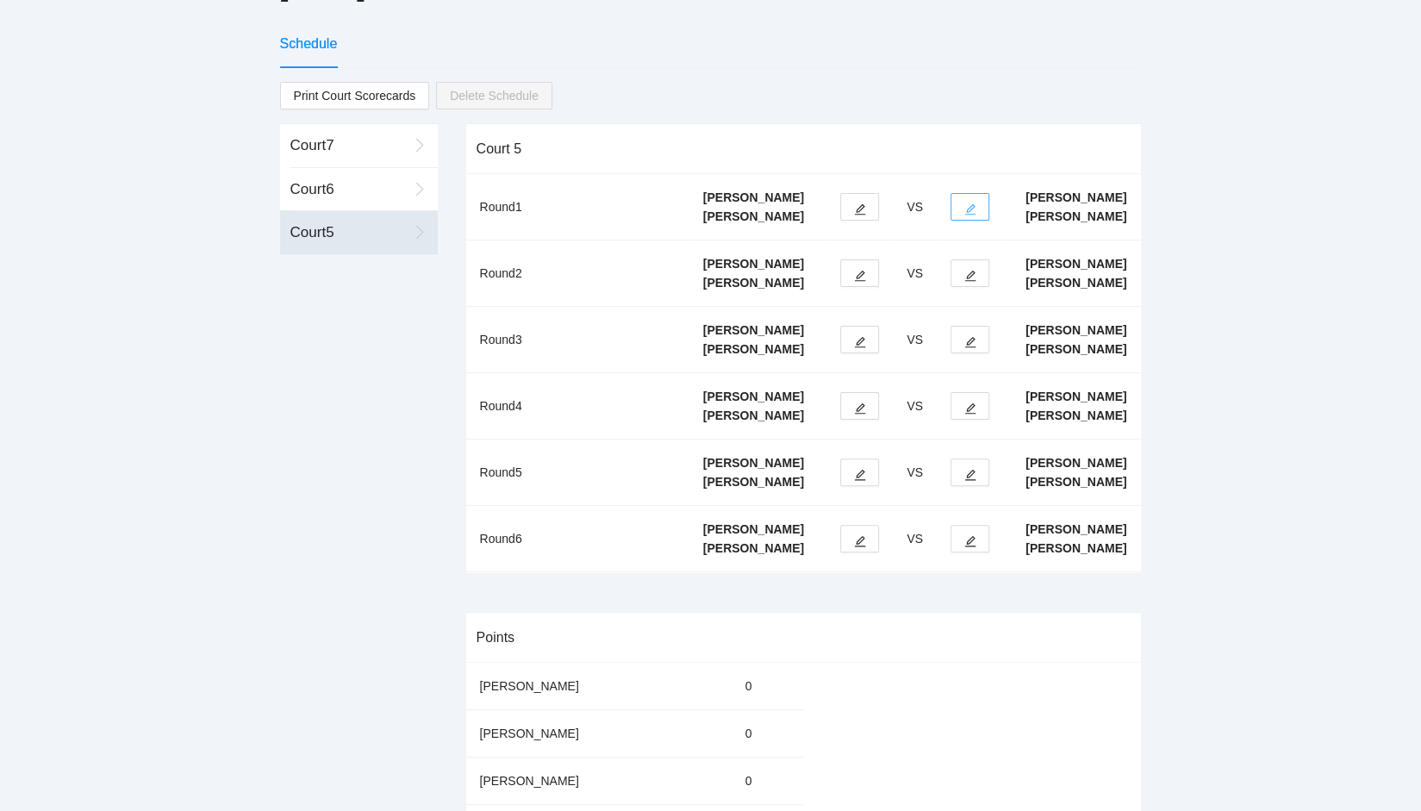
click at [965, 215] on icon "edit" at bounding box center [970, 209] width 12 height 12
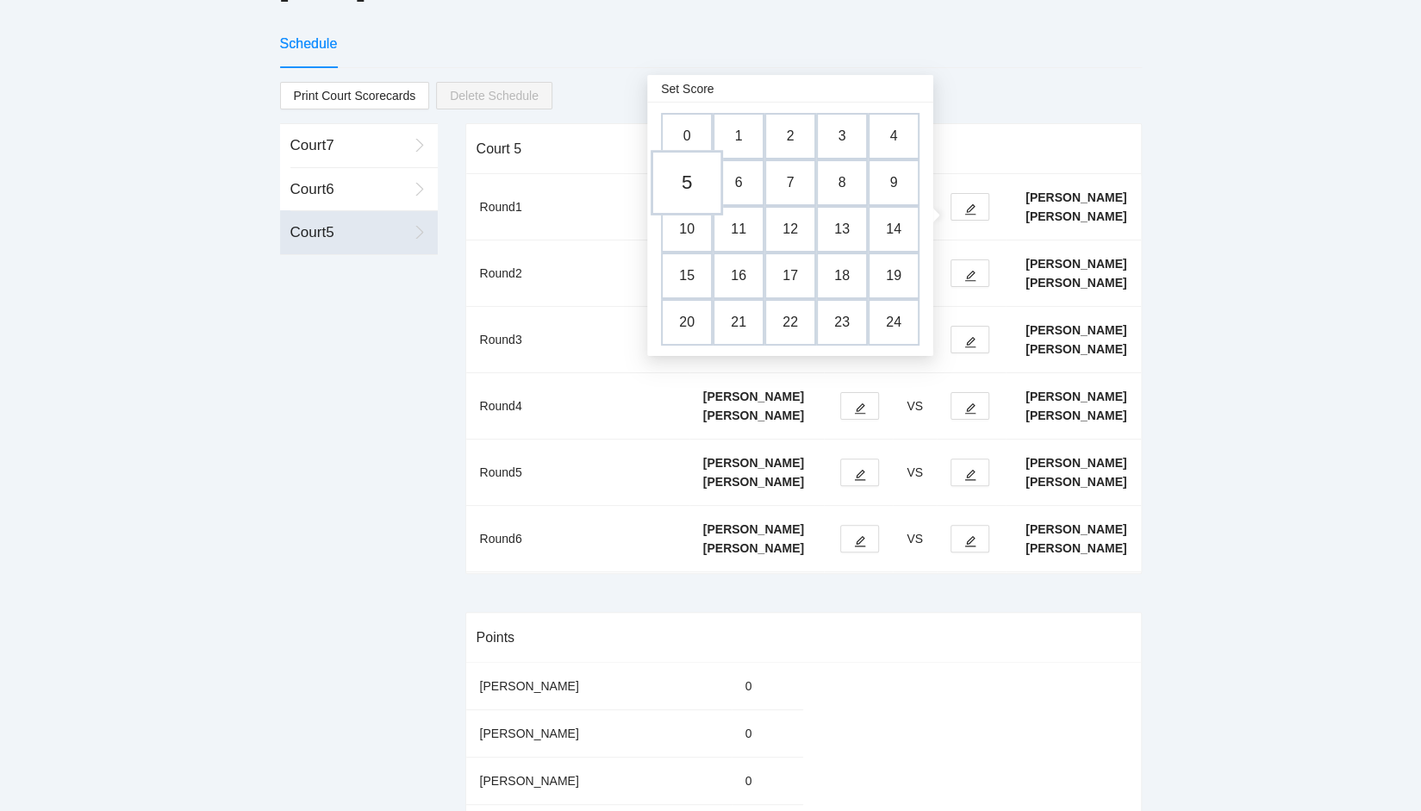
click at [693, 182] on td "5" at bounding box center [687, 182] width 72 height 65
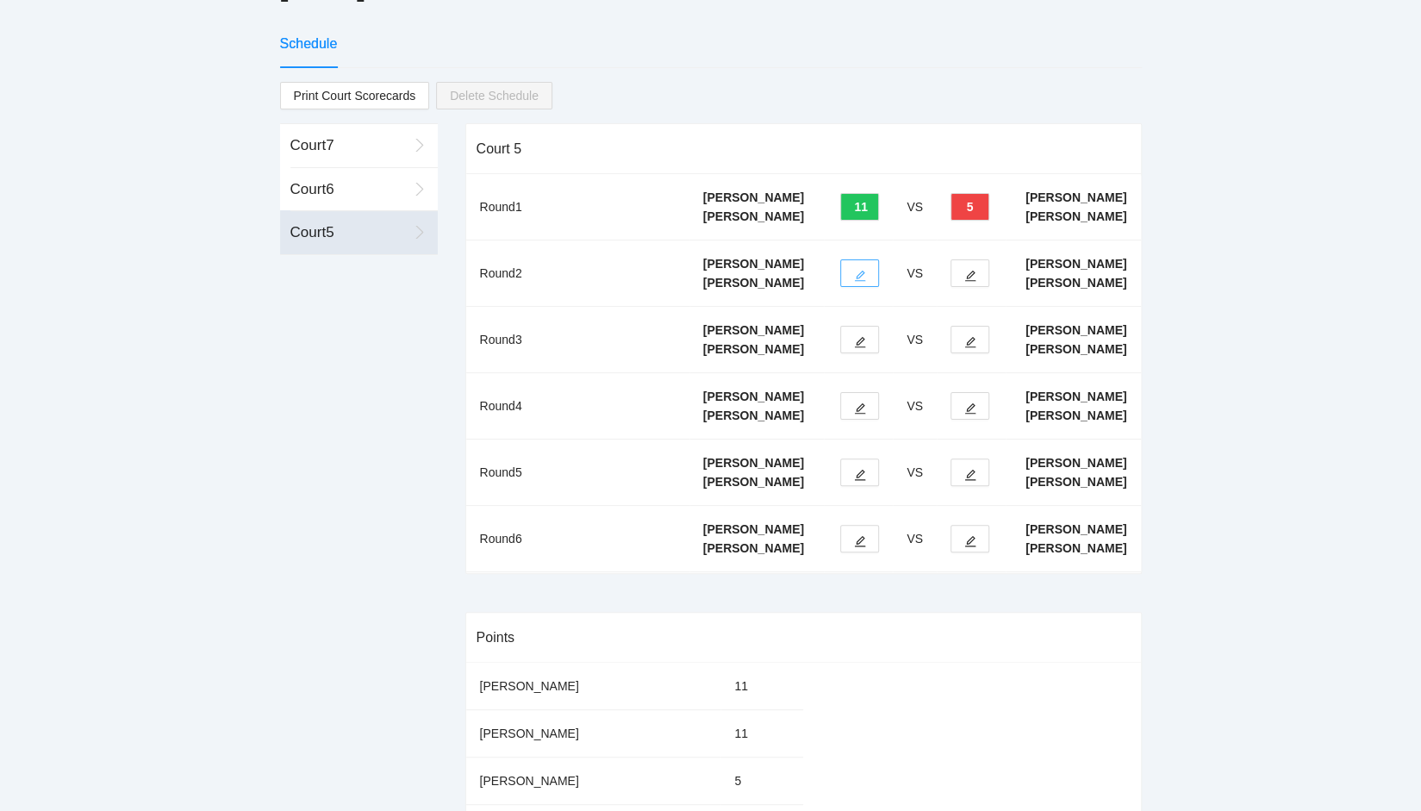
click at [860, 282] on icon "edit" at bounding box center [860, 276] width 11 height 11
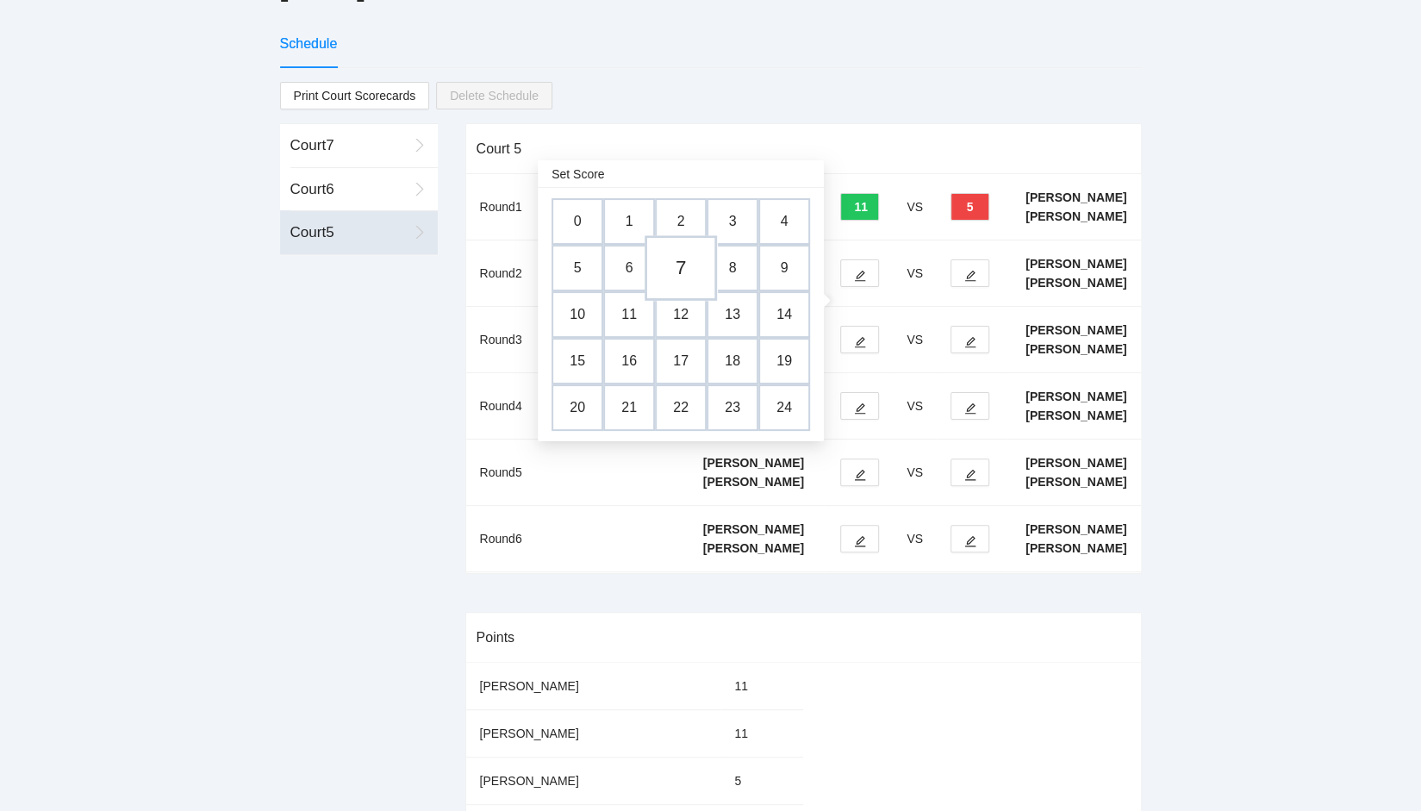
click at [689, 270] on td "7" at bounding box center [681, 267] width 72 height 65
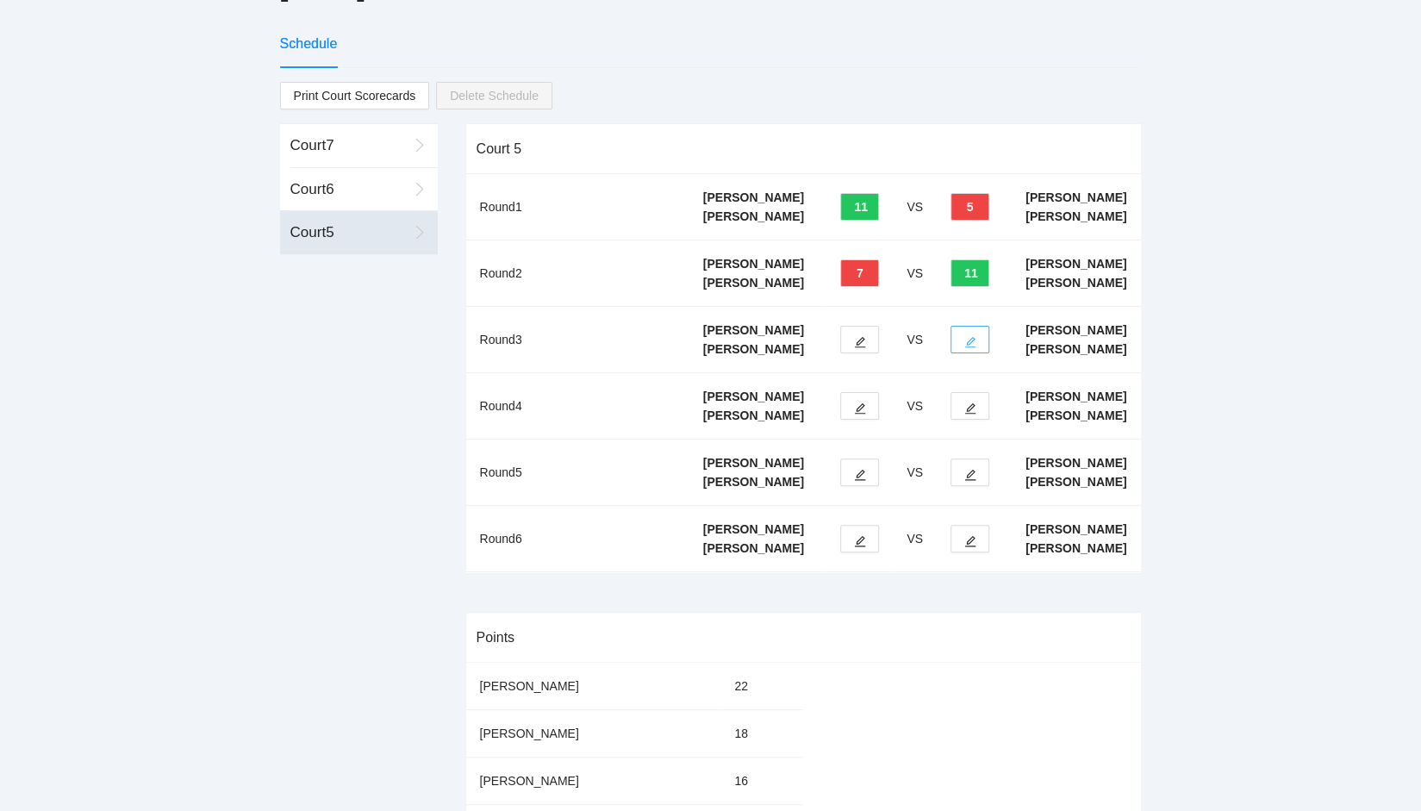
click at [970, 348] on icon "edit" at bounding box center [970, 342] width 12 height 12
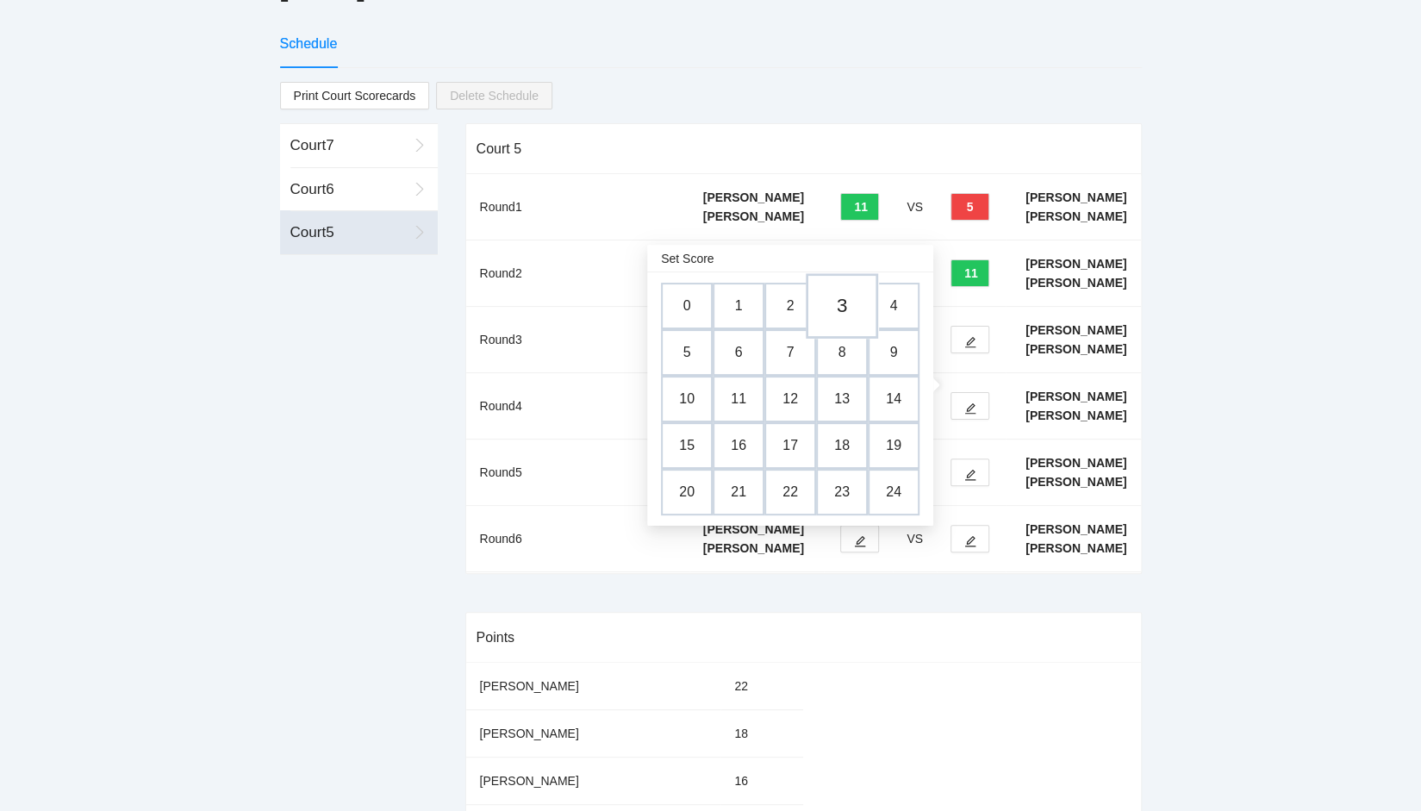
click at [838, 308] on td "3" at bounding box center [842, 305] width 72 height 65
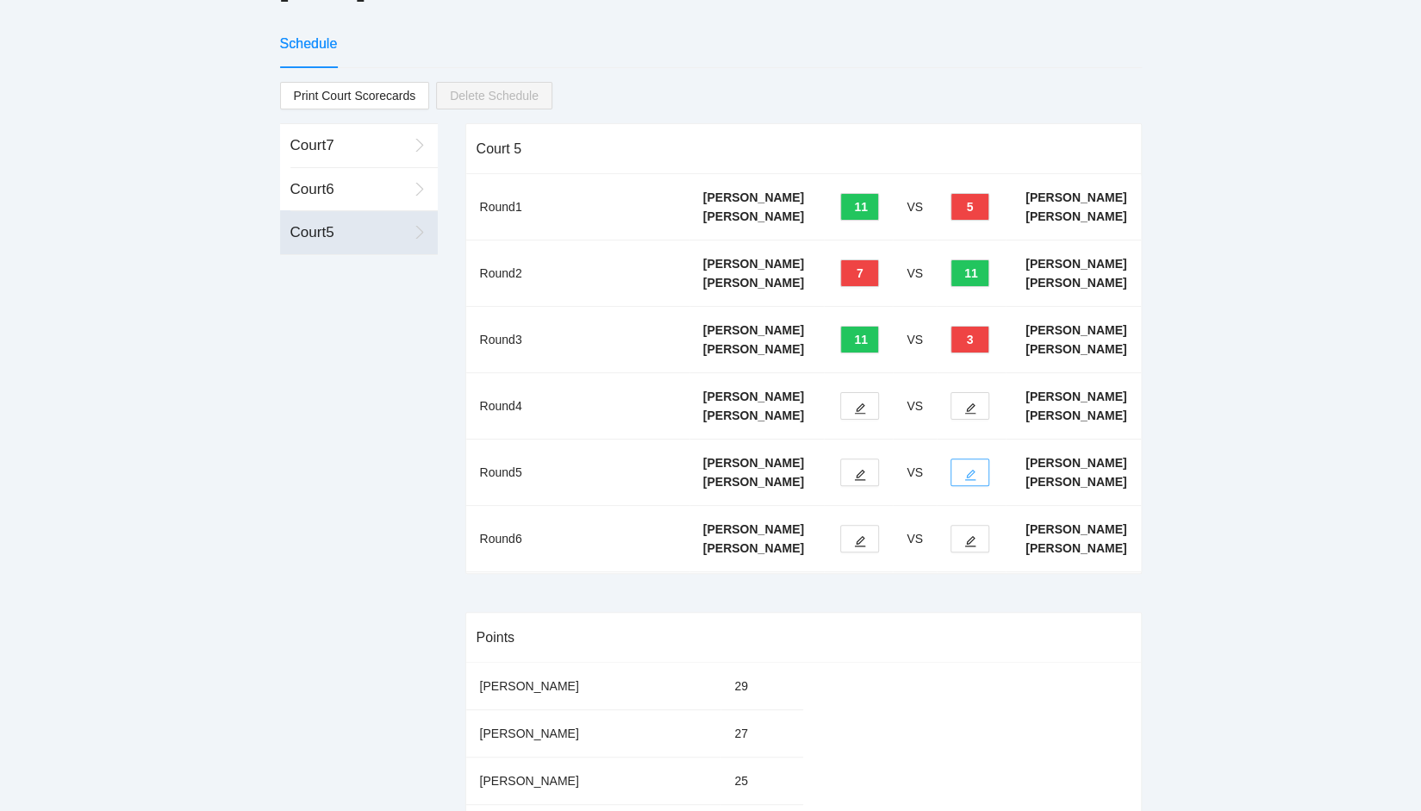
click at [971, 481] on icon "edit" at bounding box center [970, 475] width 12 height 12
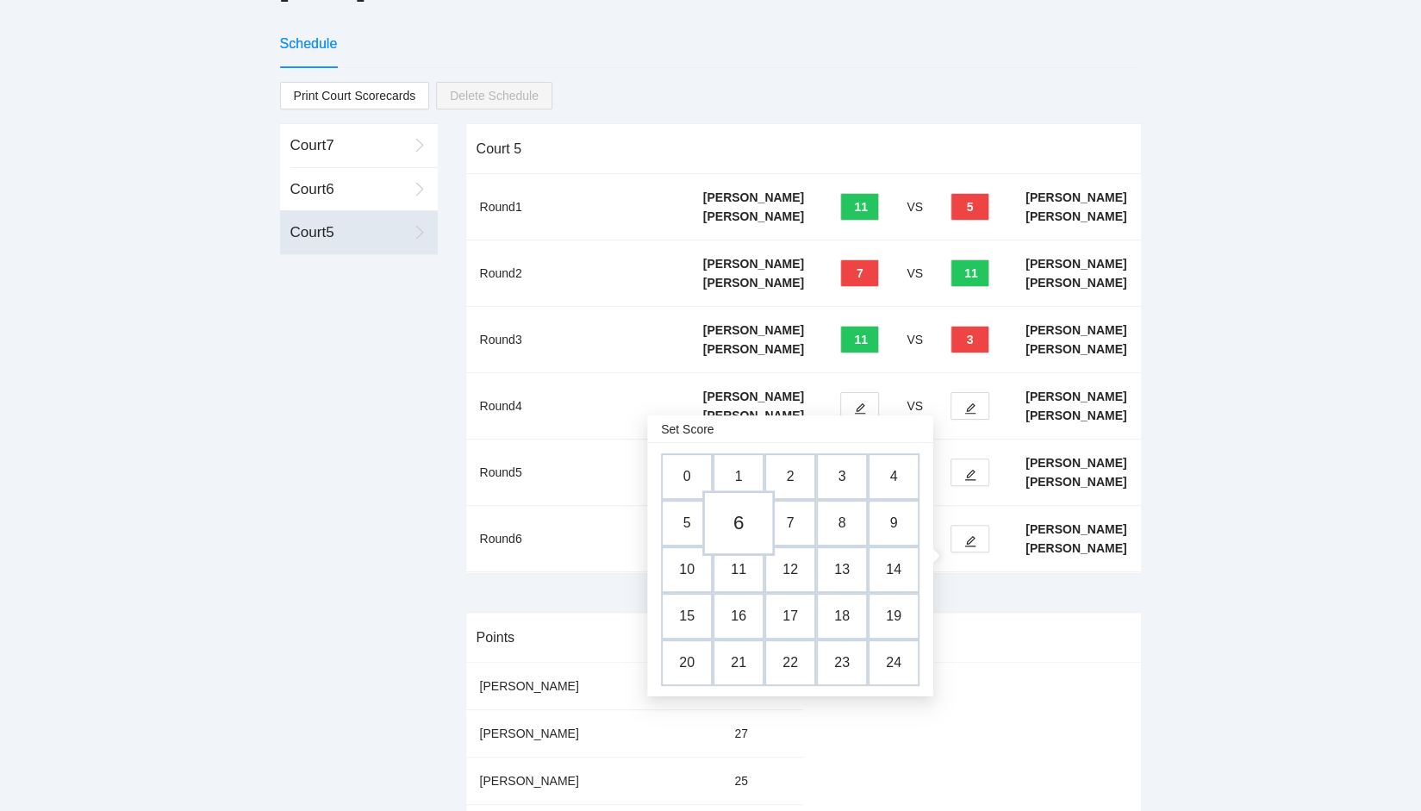
click at [745, 521] on td "6" at bounding box center [738, 522] width 72 height 65
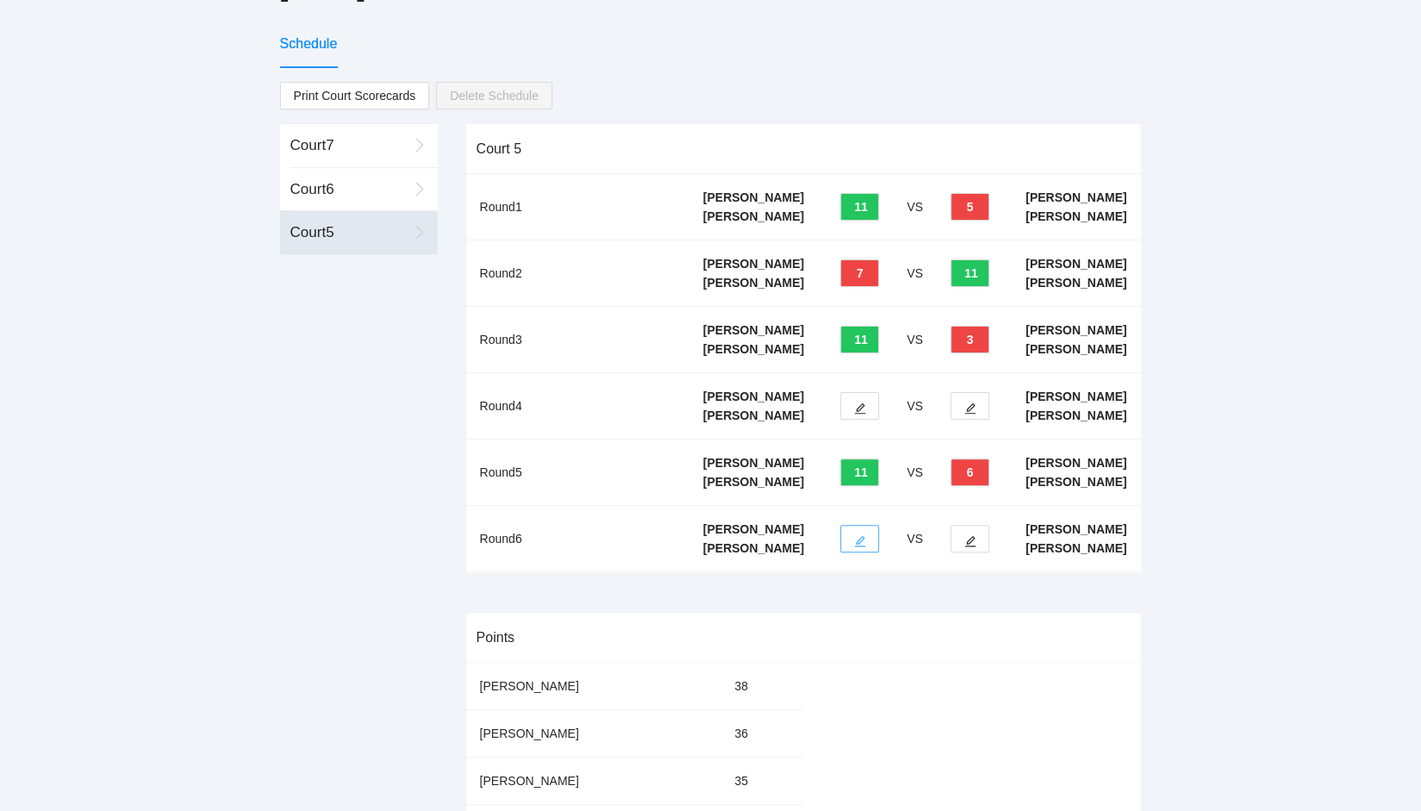
click at [860, 547] on icon "edit" at bounding box center [860, 541] width 12 height 12
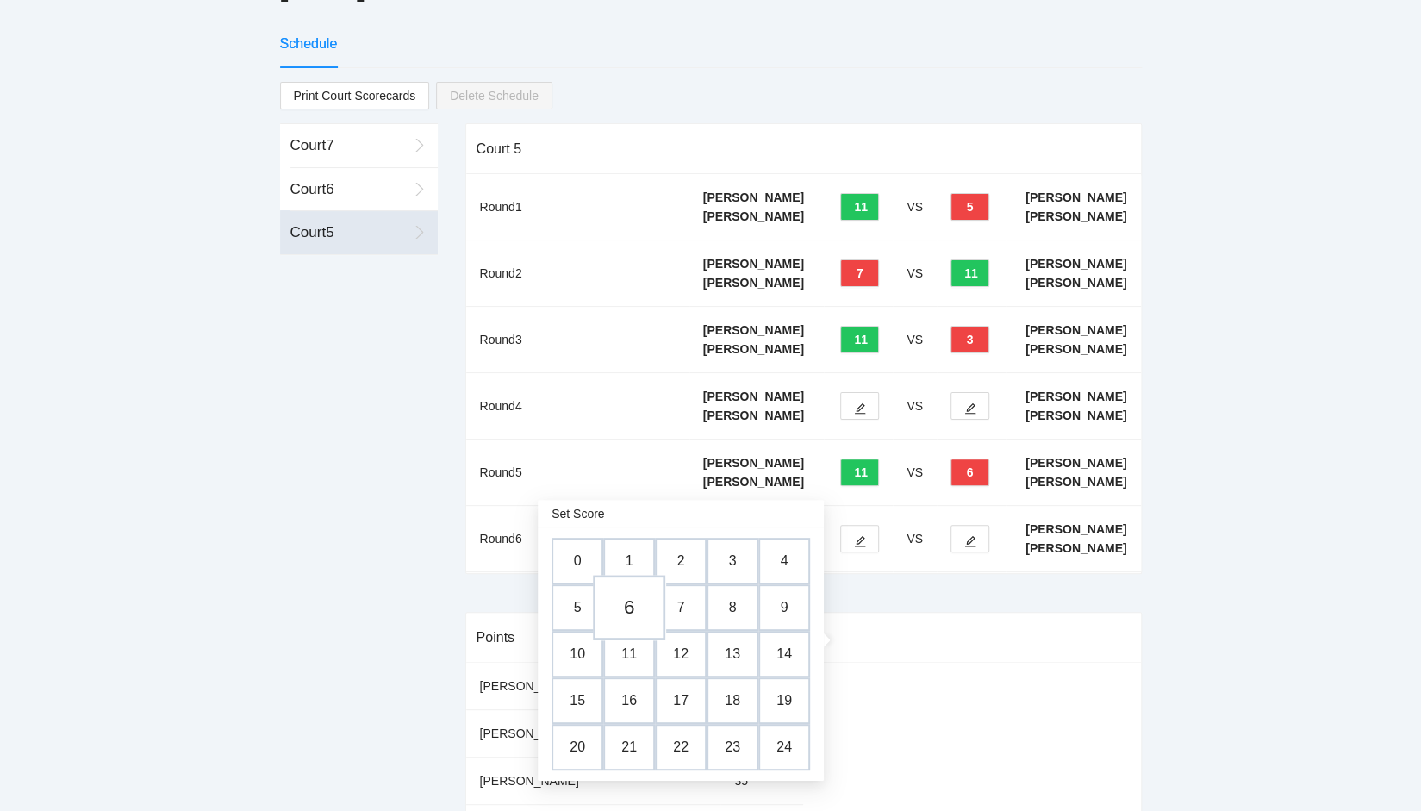
click at [629, 608] on td "6" at bounding box center [629, 607] width 72 height 65
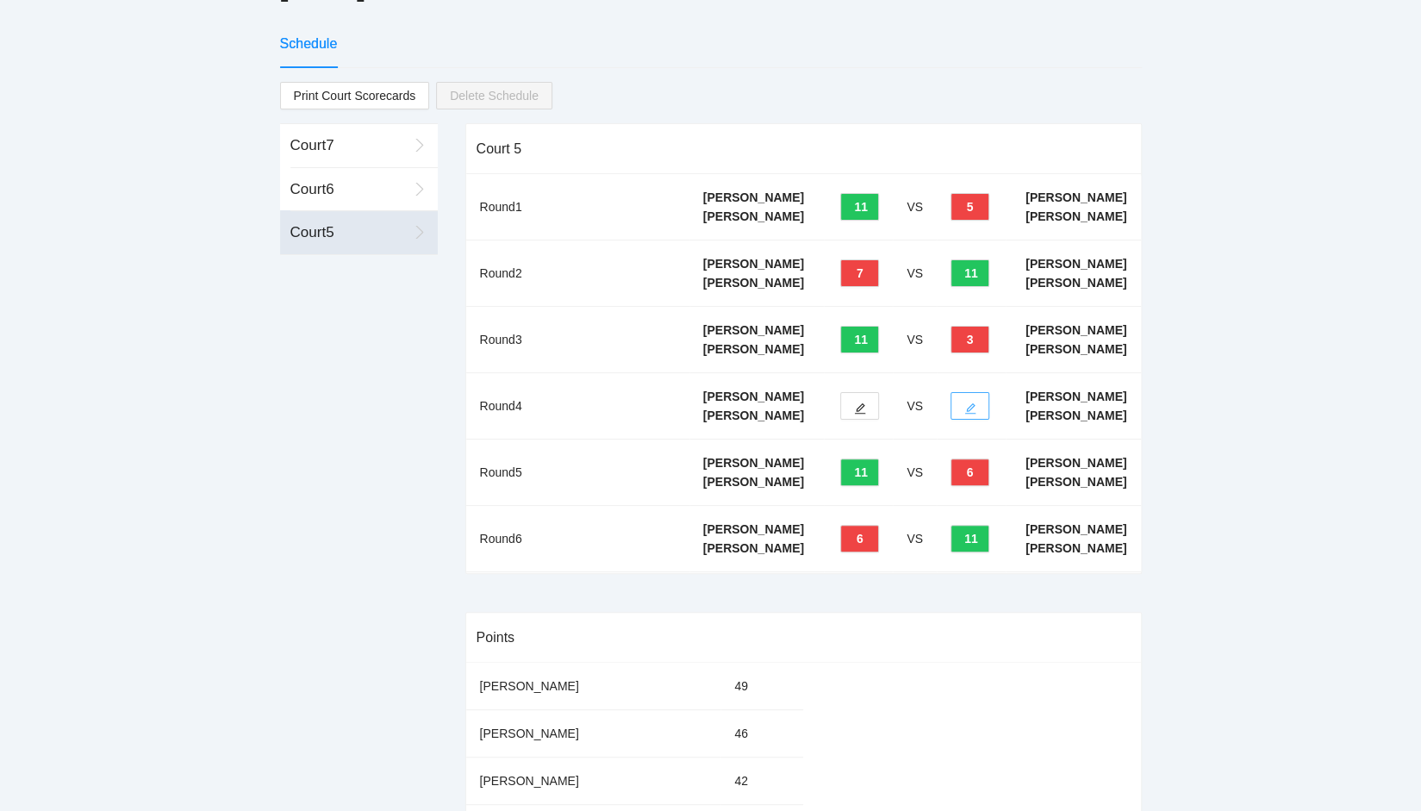
click at [964, 414] on icon "edit" at bounding box center [970, 408] width 12 height 12
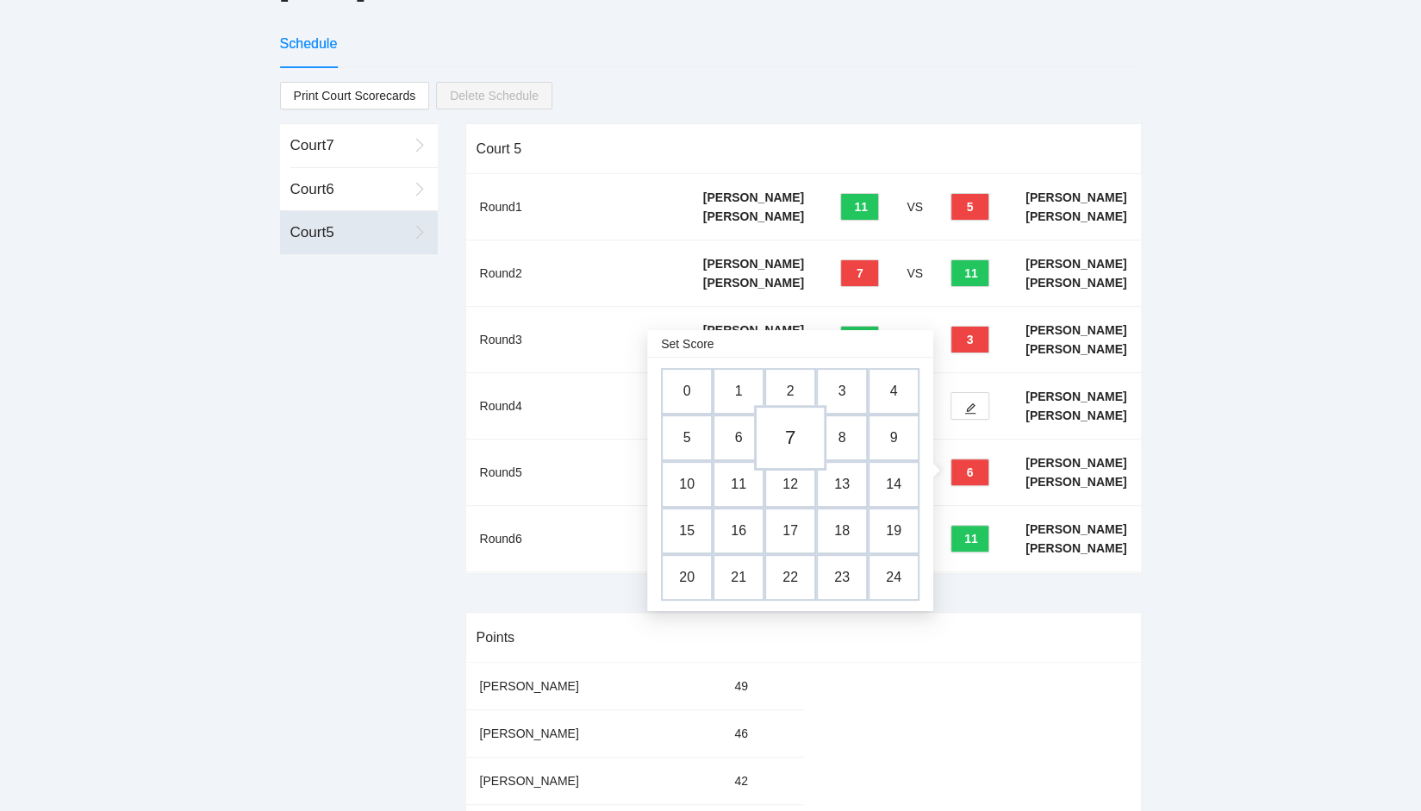
click at [789, 436] on td "7" at bounding box center [790, 437] width 72 height 65
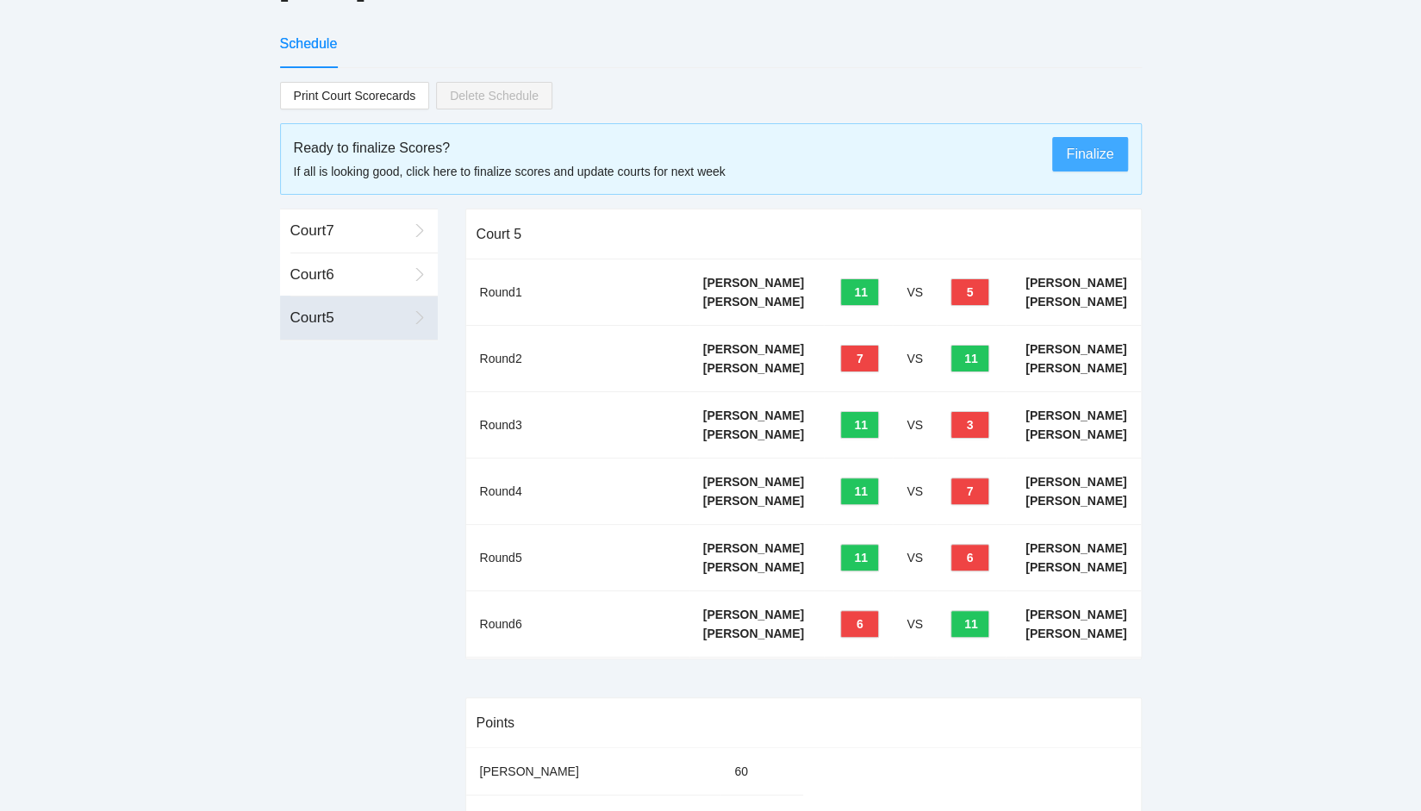
click at [1078, 149] on span "Finalize" at bounding box center [1089, 154] width 47 height 22
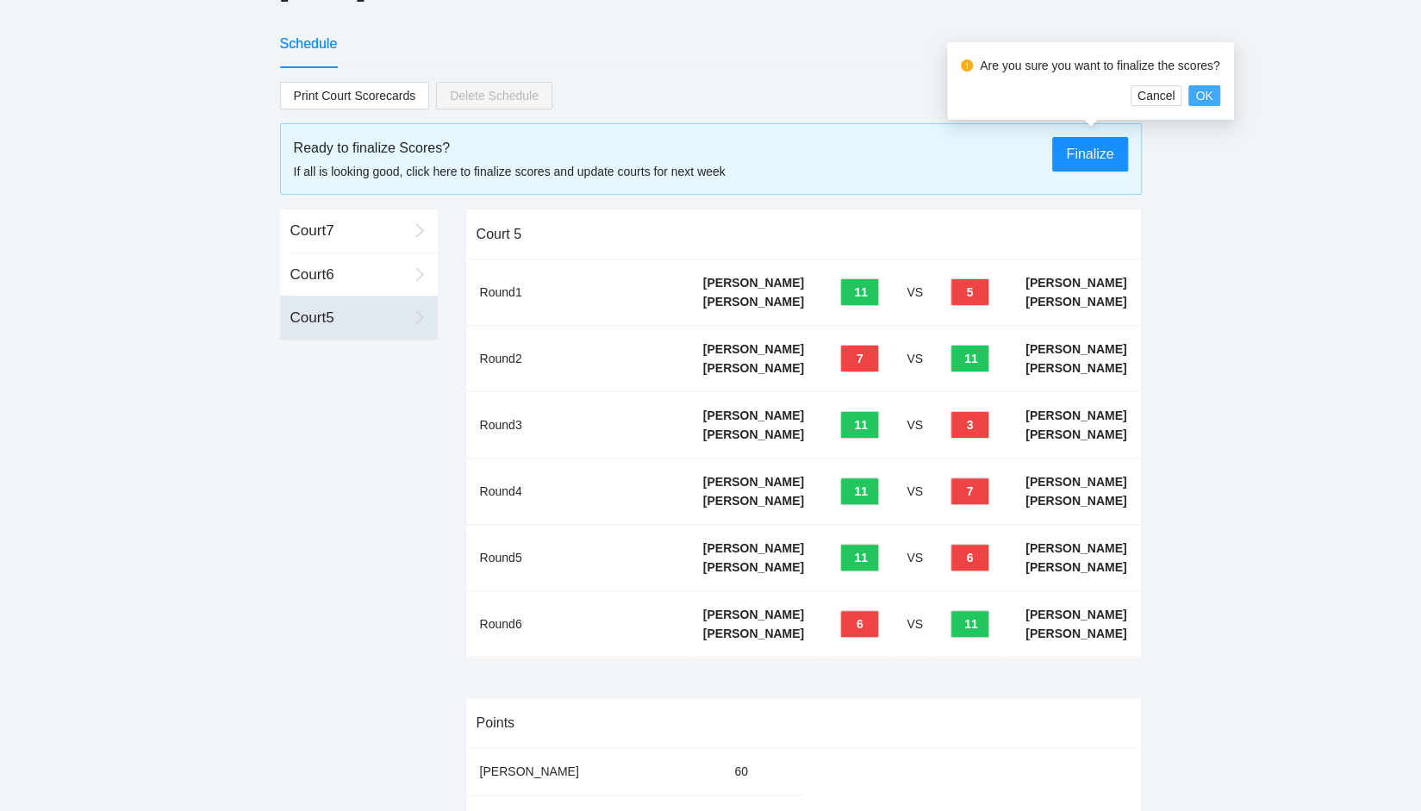
click at [1200, 90] on span "OK" at bounding box center [1203, 95] width 17 height 19
